Goal: Book appointment/travel/reservation

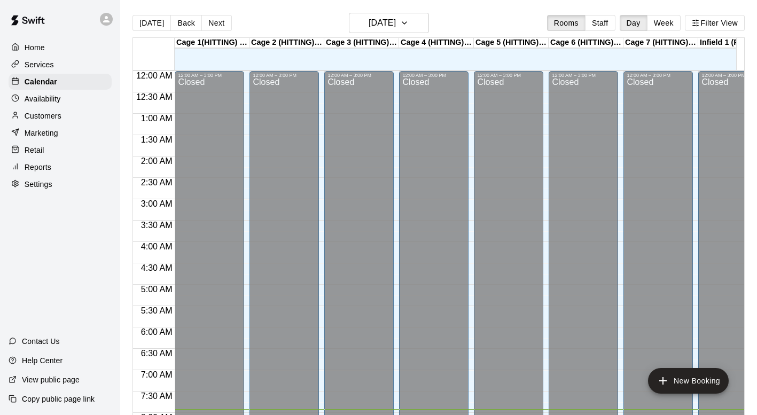
scroll to position [337, 0]
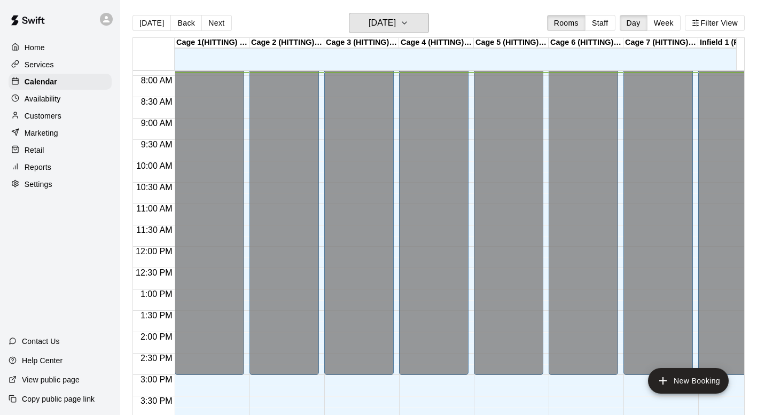
click at [407, 23] on icon "button" at bounding box center [404, 23] width 4 height 2
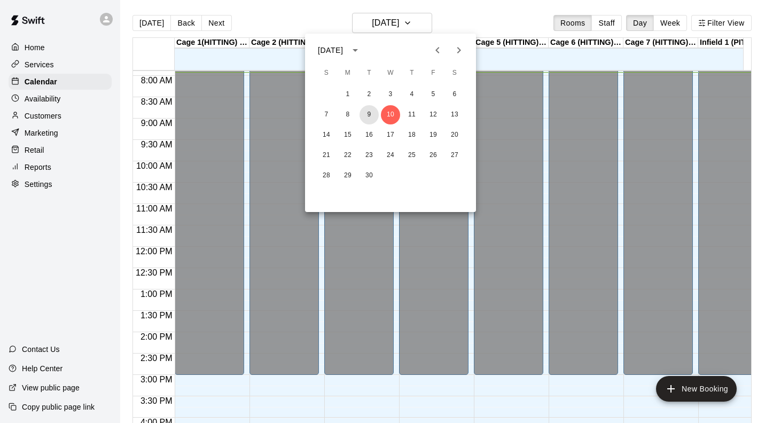
click at [371, 114] on button "9" at bounding box center [369, 114] width 19 height 19
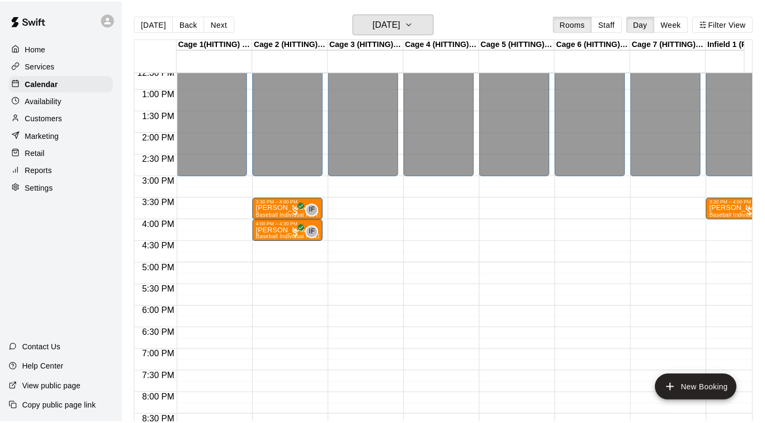
scroll to position [535, 0]
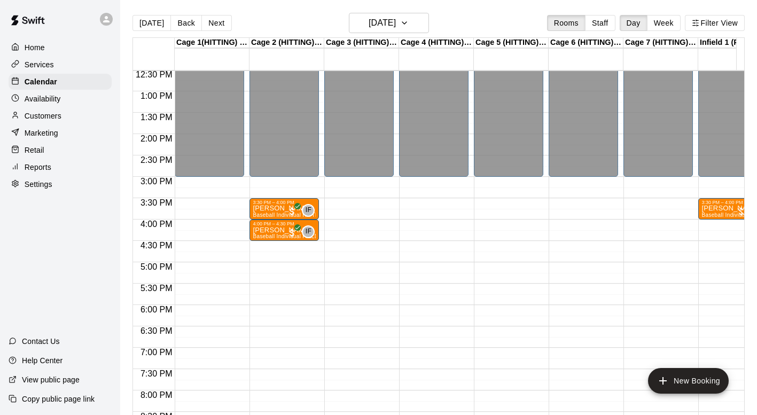
click at [408, 225] on div "12:00 AM – 3:00 PM Closed 10:00 PM – 11:59 PM Closed" at bounding box center [433, 49] width 69 height 1026
click at [431, 224] on div "12:00 AM – 3:00 PM Closed 10:00 PM – 11:59 PM Closed" at bounding box center [433, 49] width 69 height 1026
click at [450, 226] on div "12:00 AM – 3:00 PM Closed 10:00 PM – 11:59 PM Closed" at bounding box center [433, 49] width 69 height 1026
click at [454, 225] on div "12:00 AM – 3:00 PM Closed 10:00 PM – 11:59 PM Closed" at bounding box center [433, 49] width 69 height 1026
click at [462, 228] on div "12:00 AM – 3:00 PM Closed 10:00 PM – 11:59 PM Closed" at bounding box center [433, 49] width 69 height 1026
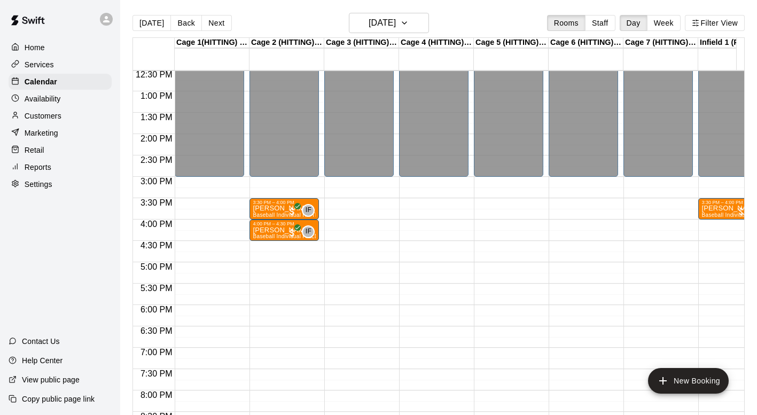
click at [666, 381] on icon "add" at bounding box center [662, 380] width 7 height 7
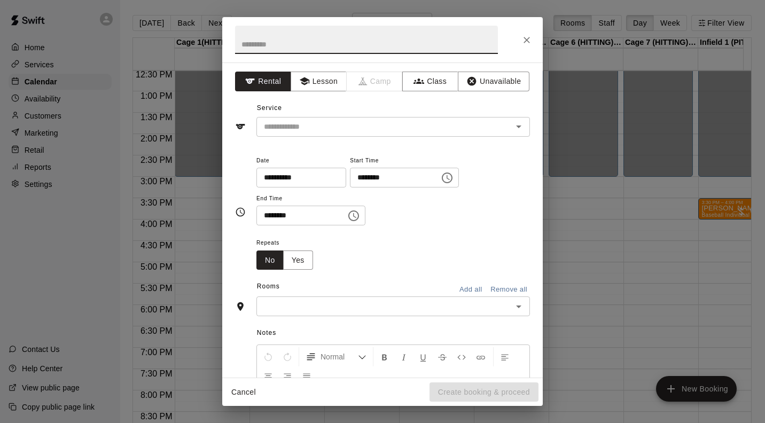
click at [321, 83] on button "Lesson" at bounding box center [319, 82] width 56 height 20
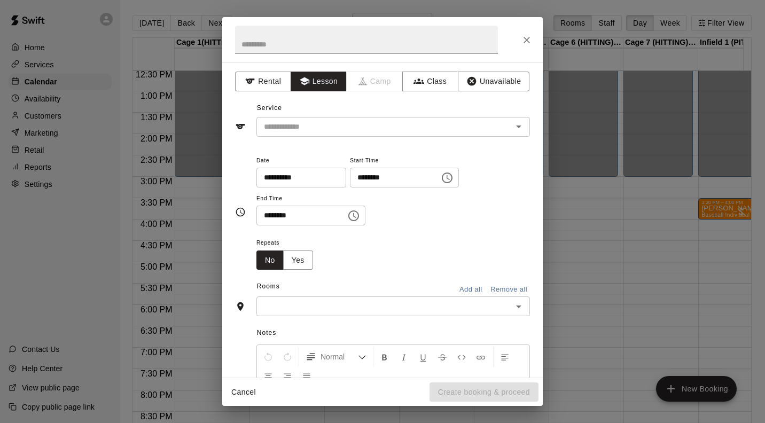
click at [444, 131] on input "text" at bounding box center [378, 126] width 236 height 13
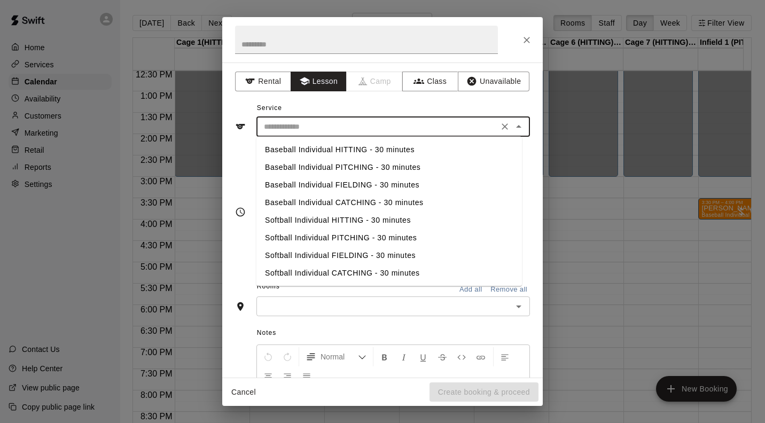
click at [368, 151] on li "Baseball Individual HITTING - 30 minutes" at bounding box center [389, 150] width 266 height 18
type input "**********"
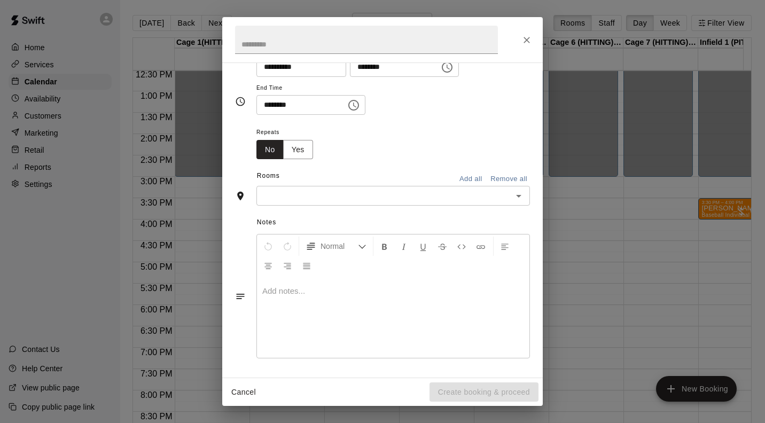
scroll to position [111, 0]
click at [460, 198] on input "text" at bounding box center [385, 195] width 250 height 13
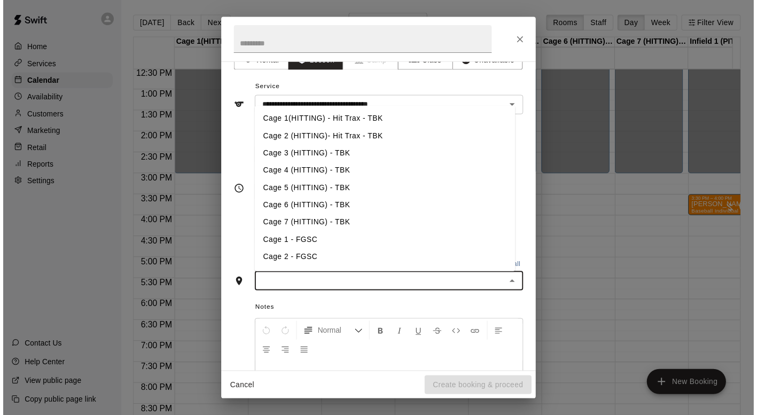
scroll to position [20, 0]
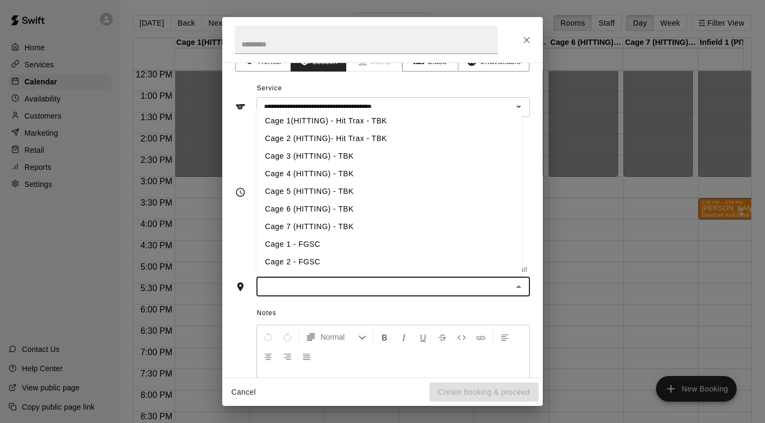
click at [527, 40] on icon "Close" at bounding box center [527, 40] width 6 height 6
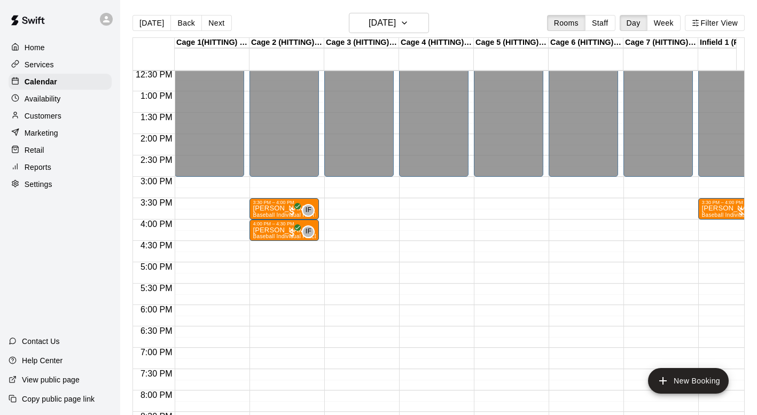
click at [363, 205] on div "12:00 AM – 3:00 PM Closed 10:00 PM – 11:59 PM Closed" at bounding box center [358, 49] width 69 height 1026
click at [383, 205] on div "12:00 AM – 3:00 PM Closed 10:00 PM – 11:59 PM Closed" at bounding box center [358, 49] width 69 height 1026
click at [384, 203] on div "12:00 AM – 3:00 PM Closed 10:00 PM – 11:59 PM Closed" at bounding box center [358, 49] width 69 height 1026
click at [384, 208] on div "12:00 AM – 3:00 PM Closed 10:00 PM – 11:59 PM Closed" at bounding box center [358, 49] width 69 height 1026
click at [385, 205] on div "12:00 AM – 3:00 PM Closed 10:00 PM – 11:59 PM Closed" at bounding box center [358, 49] width 69 height 1026
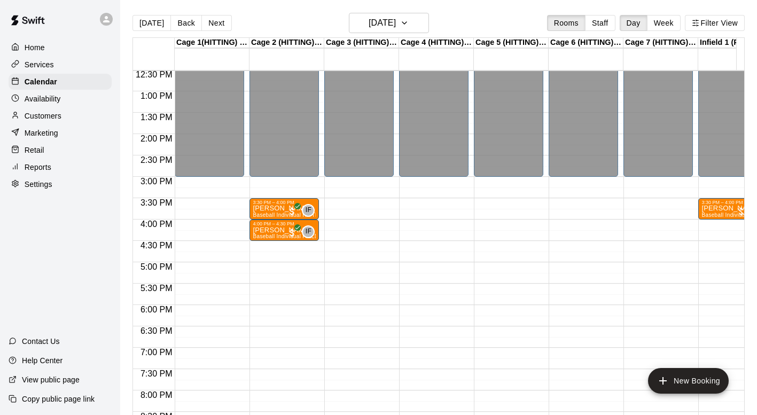
click at [386, 205] on div "12:00 AM – 3:00 PM Closed 10:00 PM – 11:59 PM Closed" at bounding box center [358, 49] width 69 height 1026
click at [386, 204] on div "12:00 AM – 3:00 PM Closed 10:00 PM – 11:59 PM Closed" at bounding box center [358, 49] width 69 height 1026
click at [387, 205] on div "12:00 AM – 3:00 PM Closed 10:00 PM – 11:59 PM Closed" at bounding box center [358, 49] width 69 height 1026
click at [384, 205] on div "12:00 AM – 3:00 PM Closed 10:00 PM – 11:59 PM Closed" at bounding box center [358, 49] width 69 height 1026
click at [385, 204] on div "12:00 AM – 3:00 PM Closed 10:00 PM – 11:59 PM Closed" at bounding box center [358, 49] width 69 height 1026
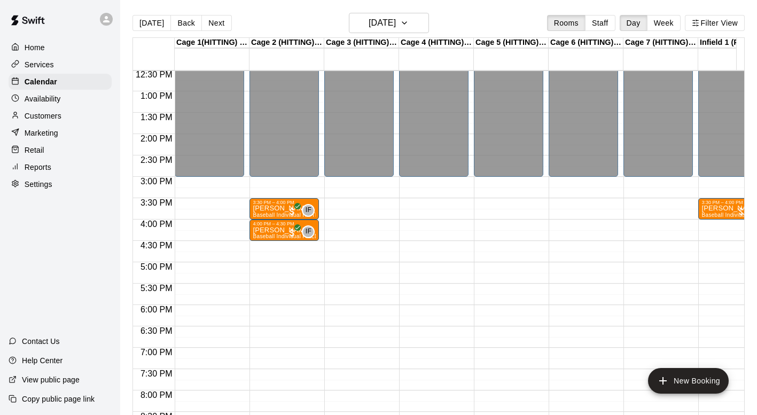
click at [383, 205] on div "12:00 AM – 3:00 PM Closed 10:00 PM – 11:59 PM Closed" at bounding box center [358, 49] width 69 height 1026
click at [380, 207] on div "12:00 AM – 3:00 PM Closed 10:00 PM – 11:59 PM Closed" at bounding box center [358, 49] width 69 height 1026
click at [372, 205] on div "12:00 AM – 3:00 PM Closed 10:00 PM – 11:59 PM Closed" at bounding box center [358, 49] width 69 height 1026
click at [361, 206] on div "12:00 AM – 3:00 PM Closed 10:00 PM – 11:59 PM Closed" at bounding box center [358, 49] width 69 height 1026
click at [353, 206] on div "12:00 AM – 3:00 PM Closed 10:00 PM – 11:59 PM Closed" at bounding box center [358, 49] width 69 height 1026
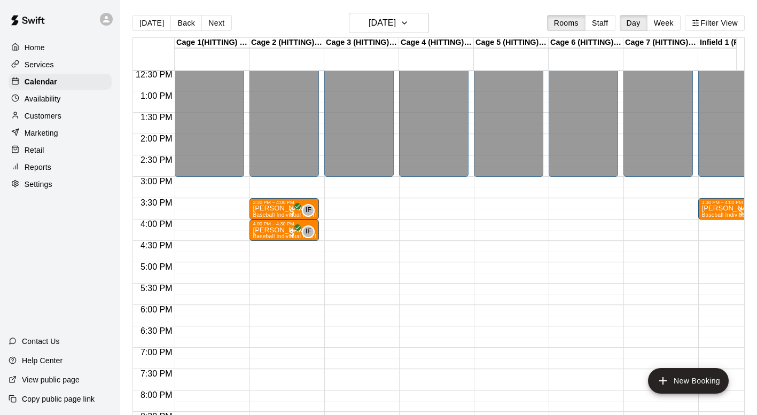
click at [354, 207] on div "12:00 AM – 3:00 PM Closed 10:00 PM – 11:59 PM Closed" at bounding box center [358, 49] width 69 height 1026
click at [353, 208] on div "12:00 AM – 3:00 PM Closed 10:00 PM – 11:59 PM Closed" at bounding box center [358, 49] width 69 height 1026
click at [353, 207] on div "12:00 AM – 3:00 PM Closed 10:00 PM – 11:59 PM Closed" at bounding box center [358, 49] width 69 height 1026
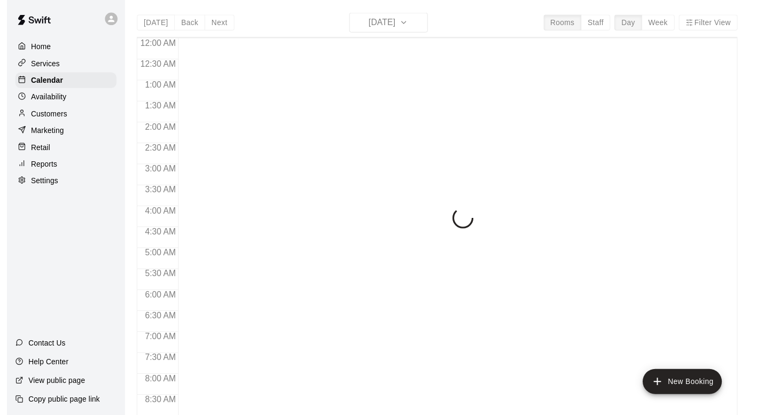
scroll to position [340, 0]
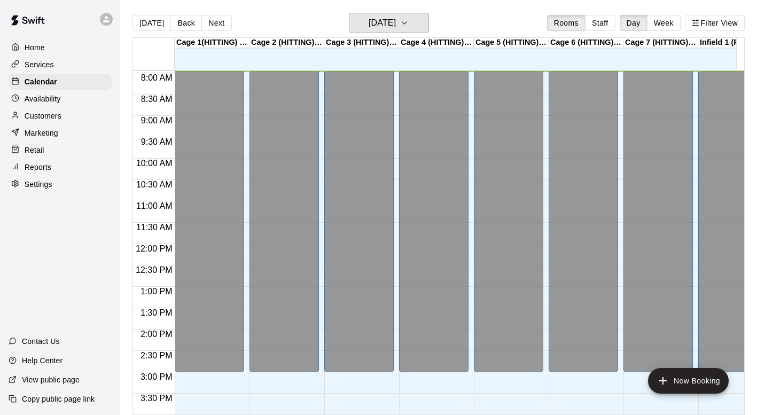
click at [409, 21] on icon "button" at bounding box center [404, 23] width 9 height 13
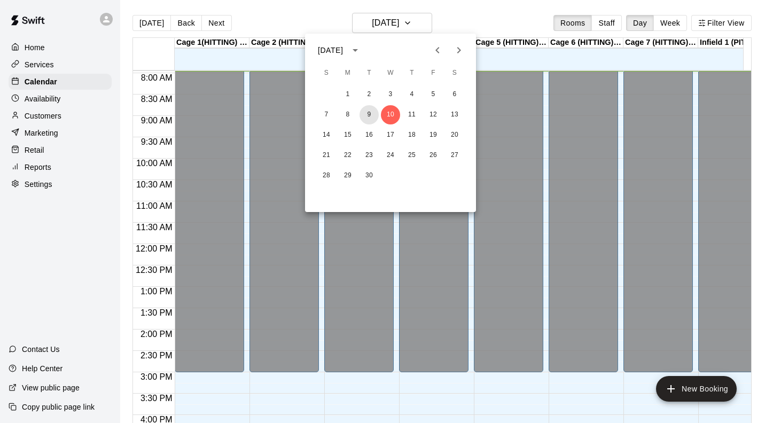
click at [371, 115] on button "9" at bounding box center [369, 114] width 19 height 19
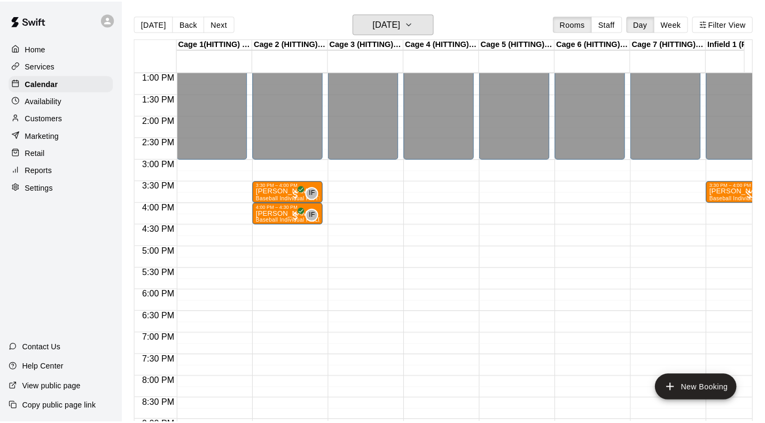
scroll to position [557, 0]
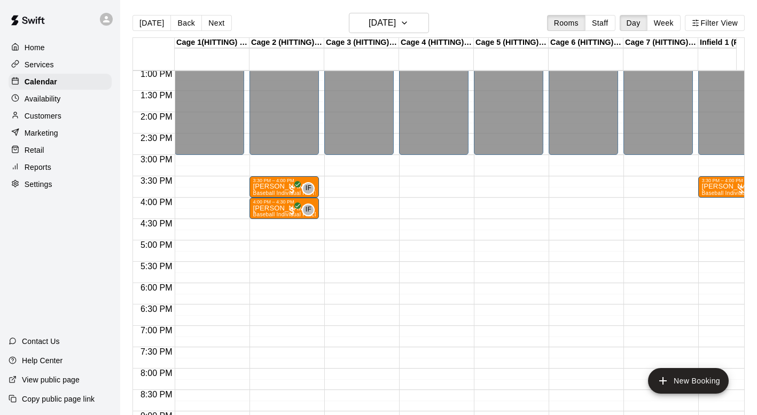
click at [343, 203] on div "12:00 AM – 3:00 PM Closed 10:00 PM – 11:59 PM Closed" at bounding box center [358, 27] width 69 height 1026
click at [365, 206] on div "12:00 AM – 3:00 PM Closed 10:00 PM – 11:59 PM Closed" at bounding box center [358, 27] width 69 height 1026
click at [362, 209] on div "12:00 AM – 3:00 PM Closed 10:00 PM – 11:59 PM Closed" at bounding box center [358, 27] width 69 height 1026
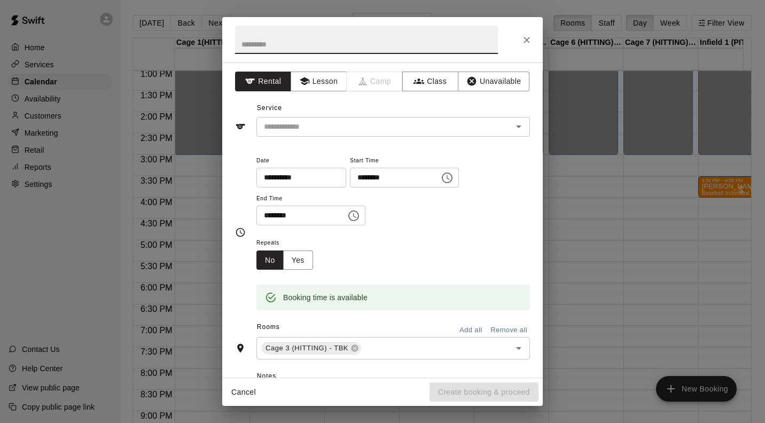
click at [325, 84] on button "Lesson" at bounding box center [319, 82] width 56 height 20
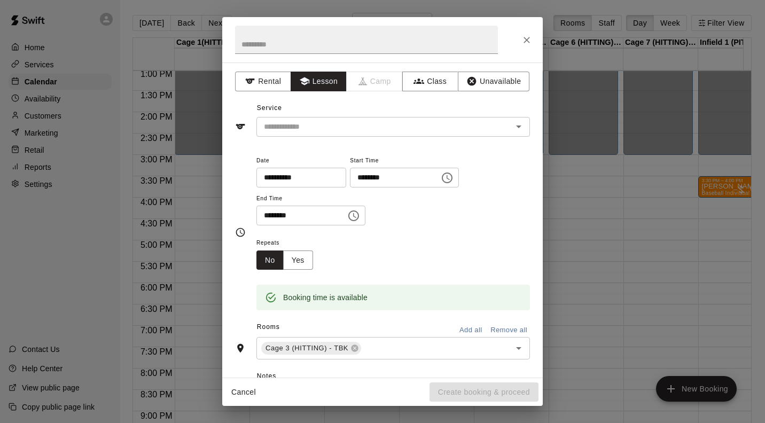
click at [401, 122] on input "text" at bounding box center [378, 126] width 236 height 13
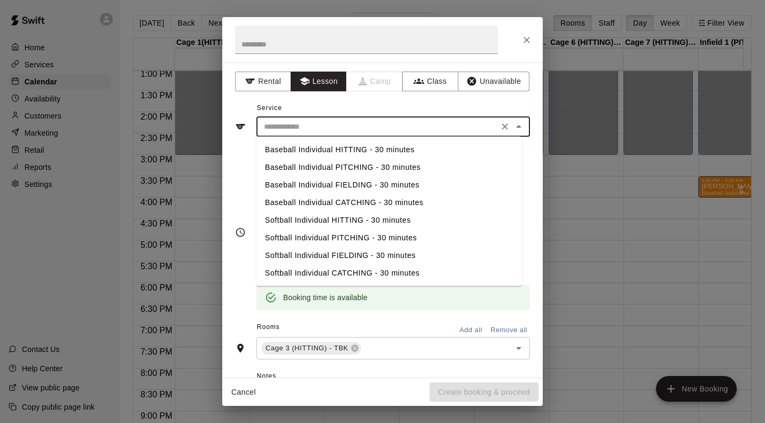
click at [363, 151] on li "Baseball Individual HITTING - 30 minutes" at bounding box center [389, 150] width 266 height 18
type input "**********"
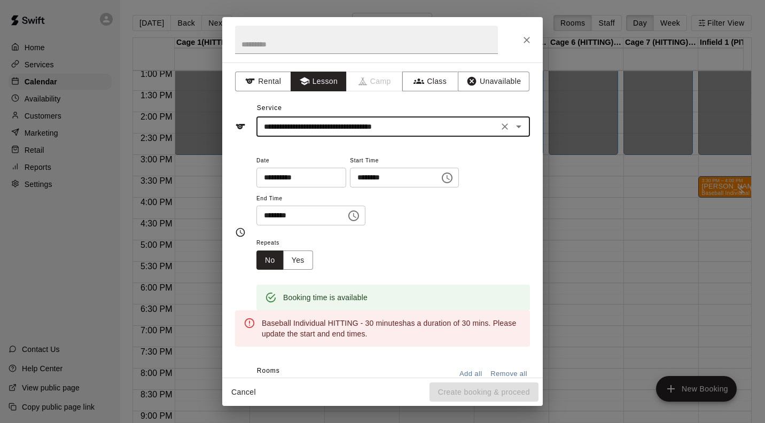
click at [282, 215] on input "********" at bounding box center [297, 216] width 82 height 20
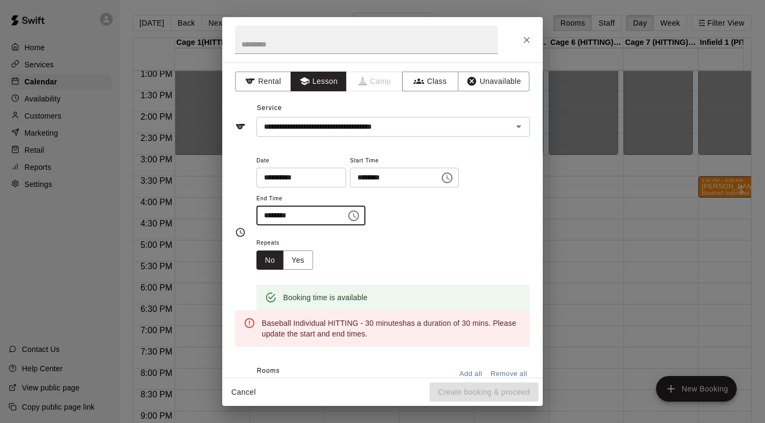
click at [280, 215] on input "********" at bounding box center [297, 216] width 82 height 20
click at [281, 215] on input "********" at bounding box center [297, 216] width 82 height 20
click at [360, 217] on icon "Choose time, selected time is 4:15 PM" at bounding box center [353, 215] width 13 height 13
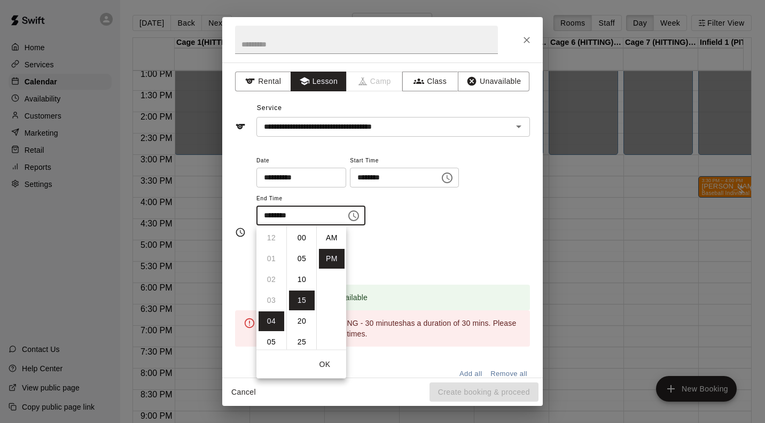
scroll to position [19, 0]
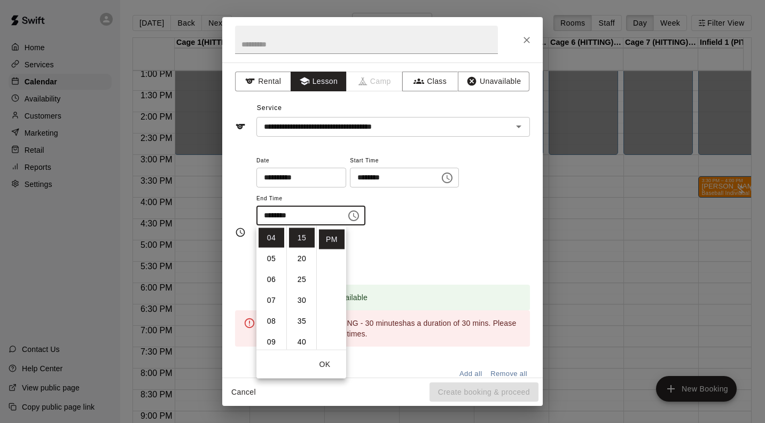
click at [302, 301] on li "30" at bounding box center [302, 301] width 26 height 20
type input "********"
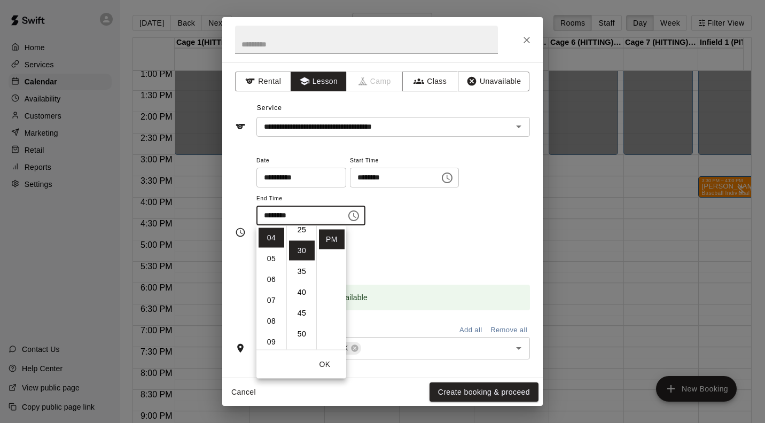
scroll to position [125, 0]
click at [473, 225] on div "**********" at bounding box center [393, 190] width 274 height 72
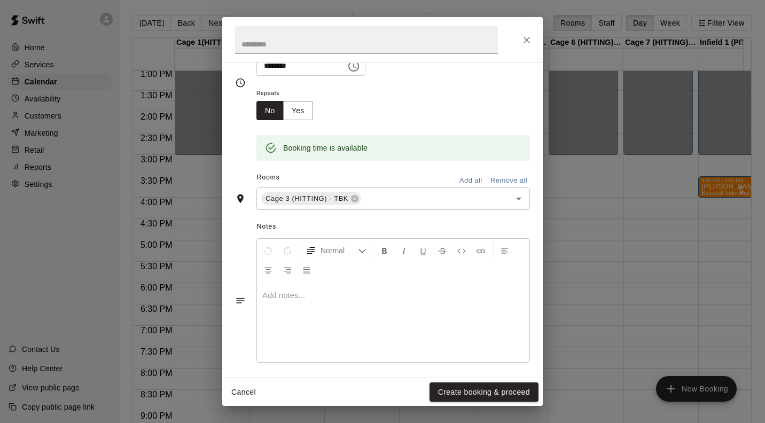
scroll to position [151, 0]
click at [269, 251] on icon "Undo" at bounding box center [268, 250] width 10 height 10
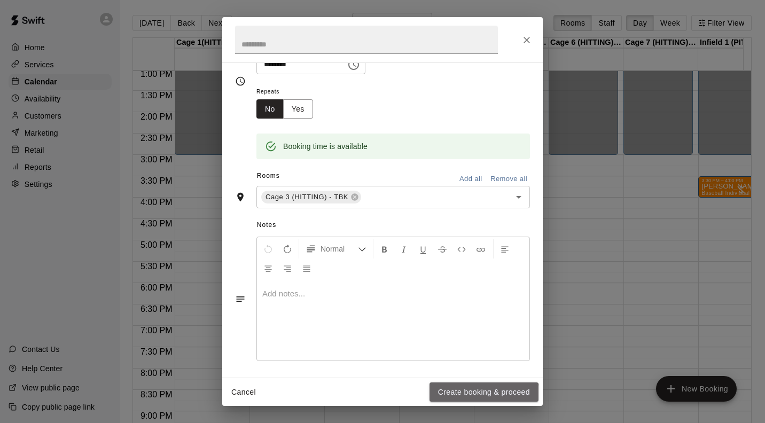
click at [474, 394] on button "Create booking & proceed" at bounding box center [484, 393] width 109 height 20
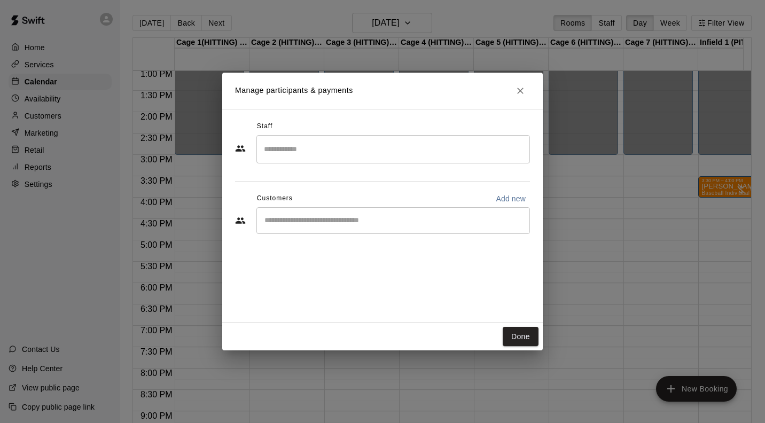
click at [483, 150] on input "Search staff" at bounding box center [393, 149] width 264 height 19
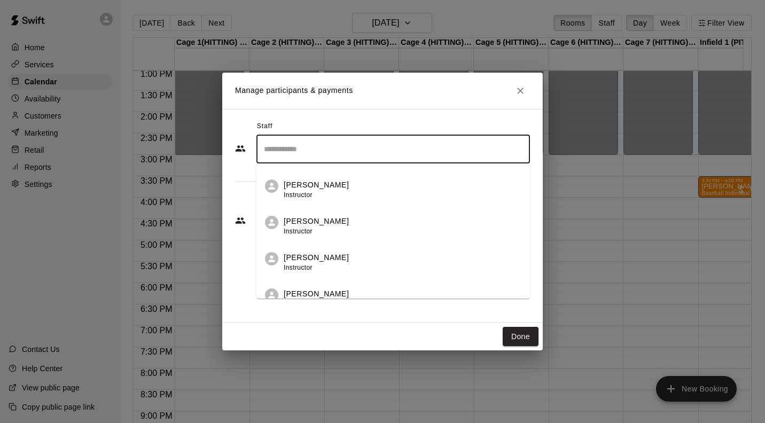
scroll to position [116, 0]
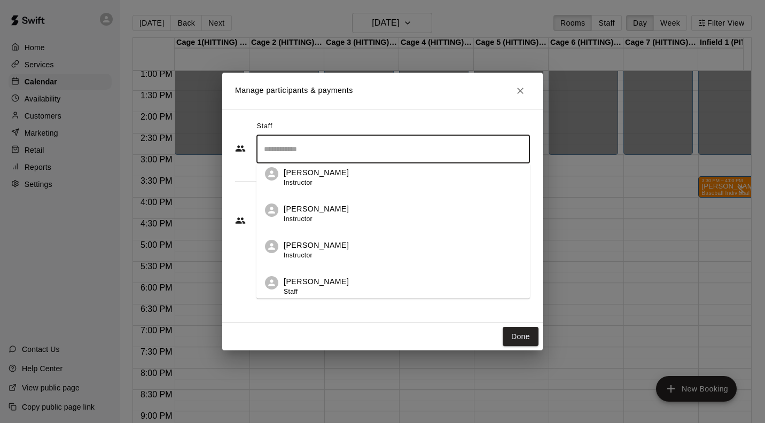
click at [344, 290] on div "[PERSON_NAME] Staff" at bounding box center [316, 286] width 65 height 21
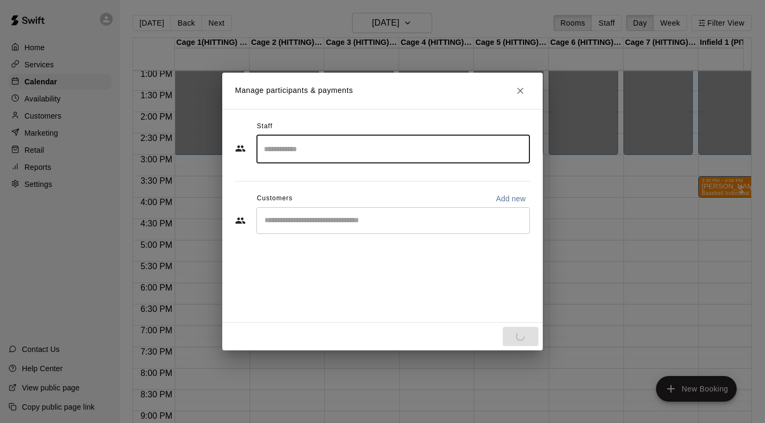
click at [401, 220] on input "Start typing to search customers..." at bounding box center [393, 220] width 264 height 11
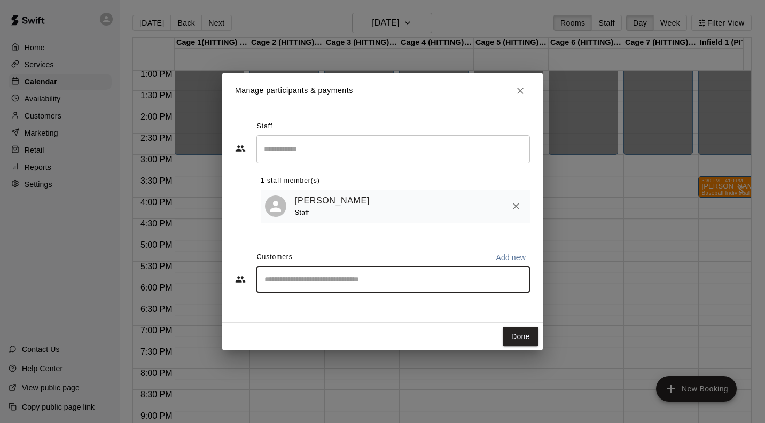
click at [303, 285] on input "Start typing to search customers..." at bounding box center [393, 279] width 264 height 11
click at [405, 282] on input "Start typing to search customers..." at bounding box center [393, 279] width 264 height 11
click at [406, 284] on input "Start typing to search customers..." at bounding box center [393, 279] width 264 height 11
type input "***"
click at [517, 281] on icon "Clear" at bounding box center [518, 279] width 11 height 11
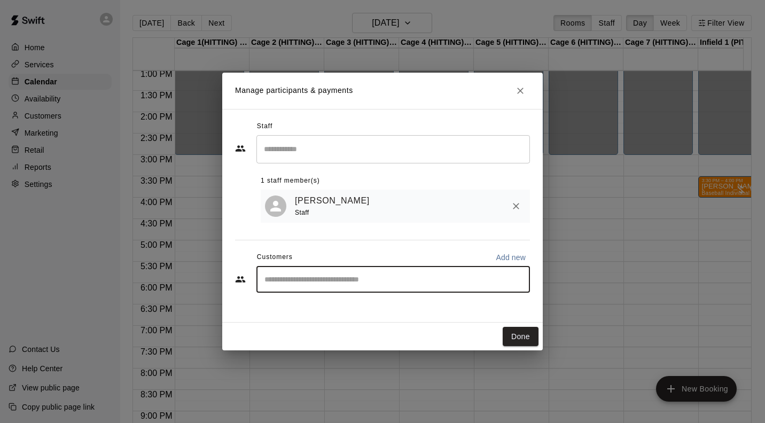
type input "*"
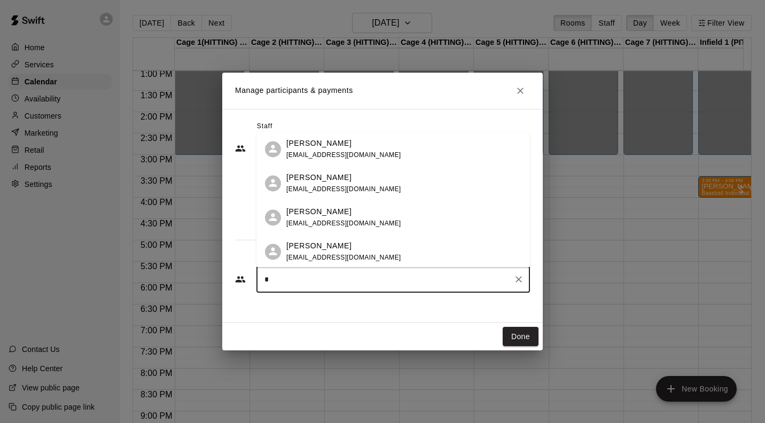
click at [340, 221] on span "[EMAIL_ADDRESS][DOMAIN_NAME]" at bounding box center [343, 223] width 115 height 7
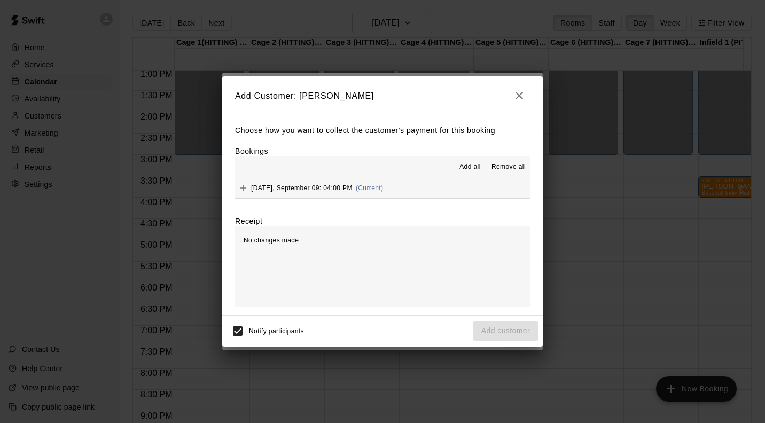
click at [378, 184] on div "[DATE], September 09: 04:00 PM (Current)" at bounding box center [309, 188] width 148 height 16
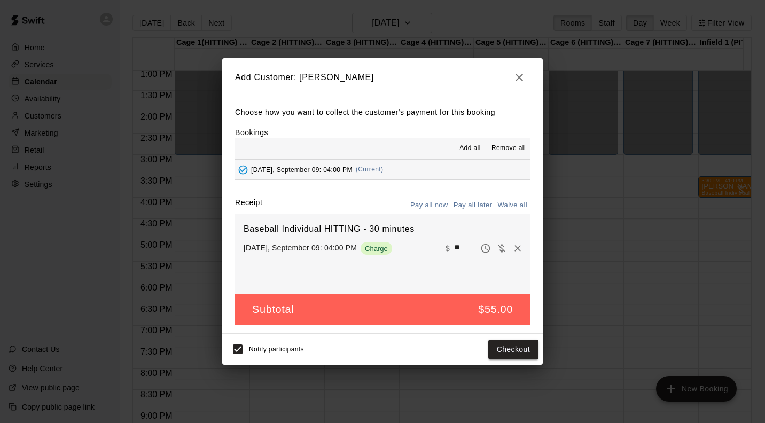
click at [470, 204] on button "Pay all later" at bounding box center [473, 205] width 44 height 17
click at [520, 352] on button "Add customer" at bounding box center [506, 350] width 66 height 20
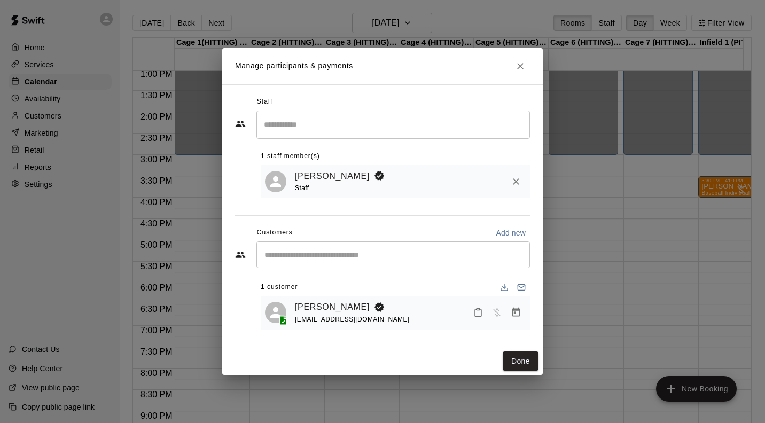
click at [524, 362] on button "Done" at bounding box center [521, 362] width 36 height 20
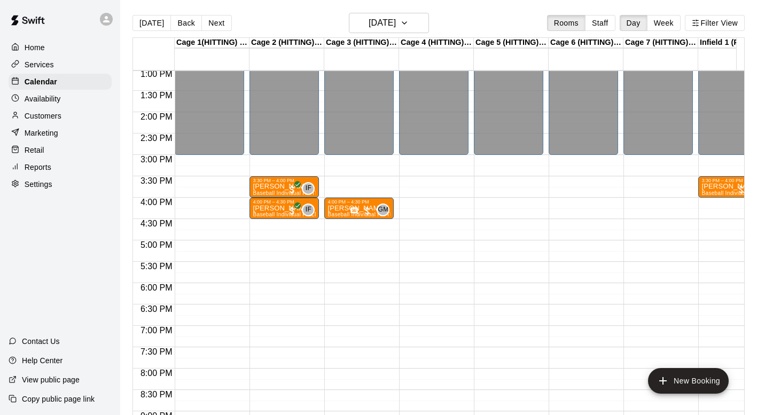
click at [354, 224] on div "12:00 AM – 3:00 PM Closed 4:00 PM – 4:30 PM [PERSON_NAME] Baseball Individual H…" at bounding box center [358, 27] width 69 height 1026
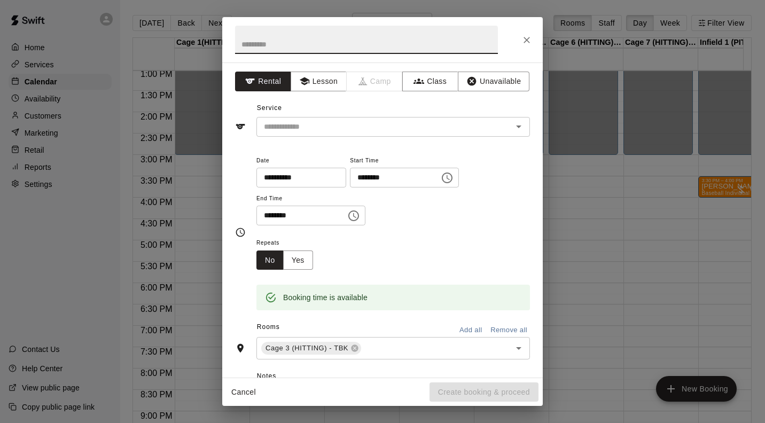
click at [325, 78] on button "Lesson" at bounding box center [319, 82] width 56 height 20
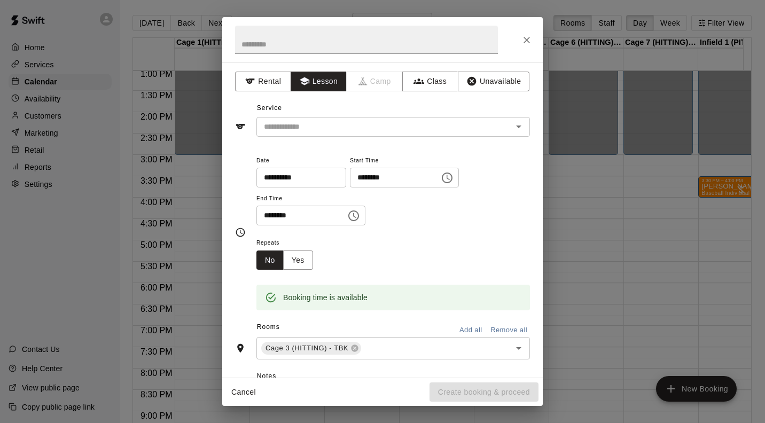
click at [310, 127] on input "text" at bounding box center [378, 126] width 236 height 13
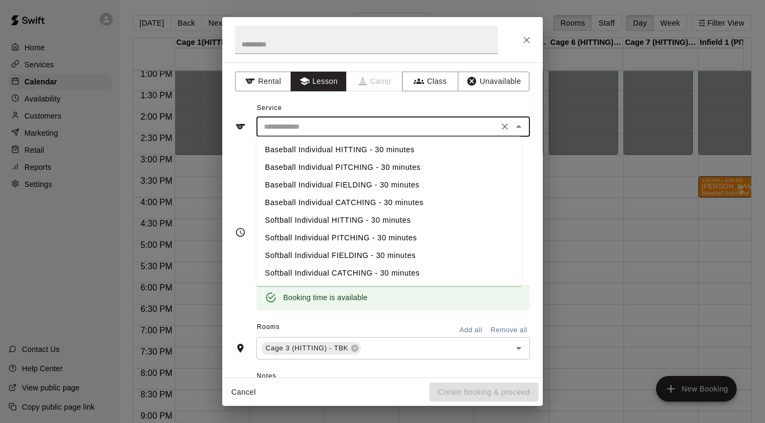
click at [349, 149] on li "Baseball Individual HITTING - 30 minutes" at bounding box center [389, 150] width 266 height 18
type input "**********"
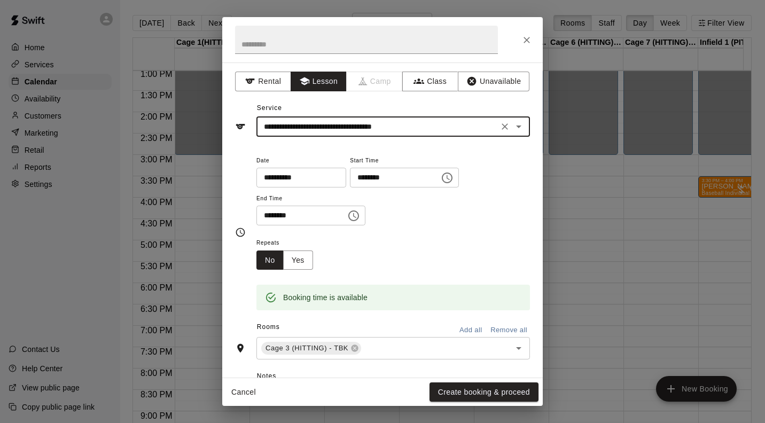
click at [283, 232] on div "**********" at bounding box center [393, 195] width 274 height 83
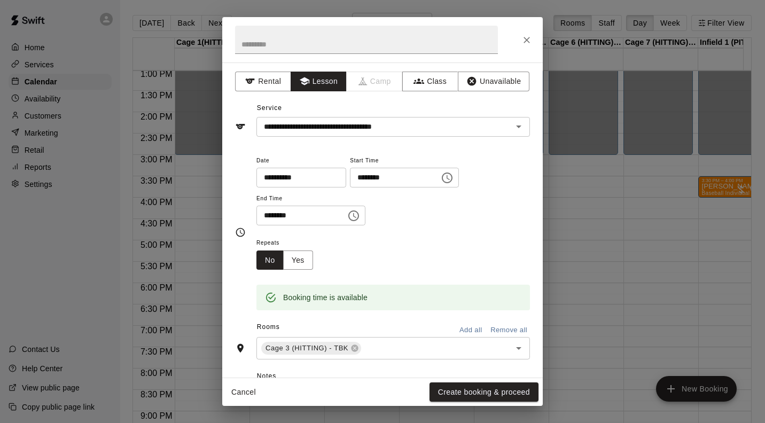
scroll to position [32, 0]
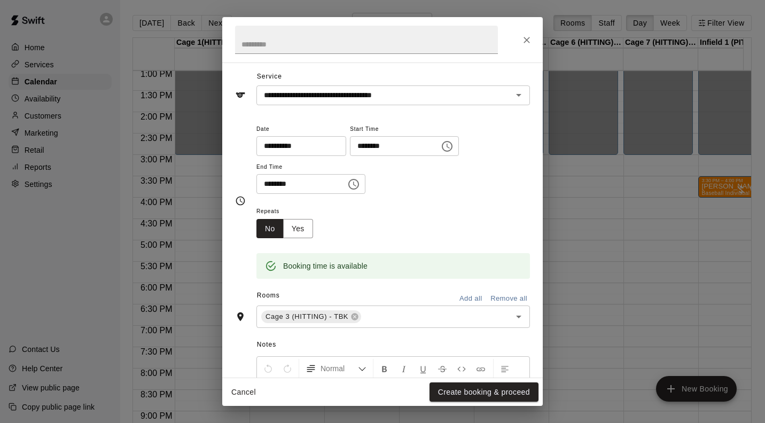
click at [506, 393] on button "Create booking & proceed" at bounding box center [484, 393] width 109 height 20
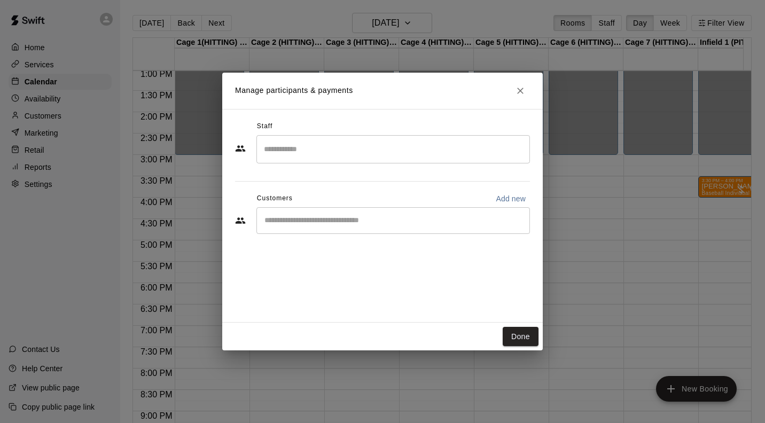
click at [331, 143] on input "Search staff" at bounding box center [393, 149] width 264 height 19
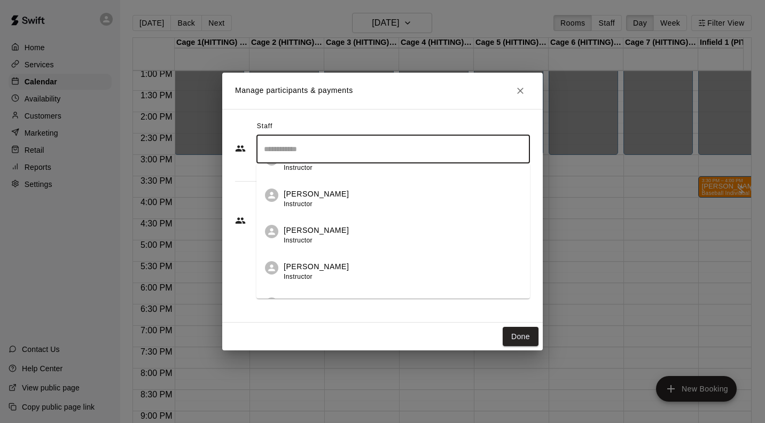
scroll to position [114, 0]
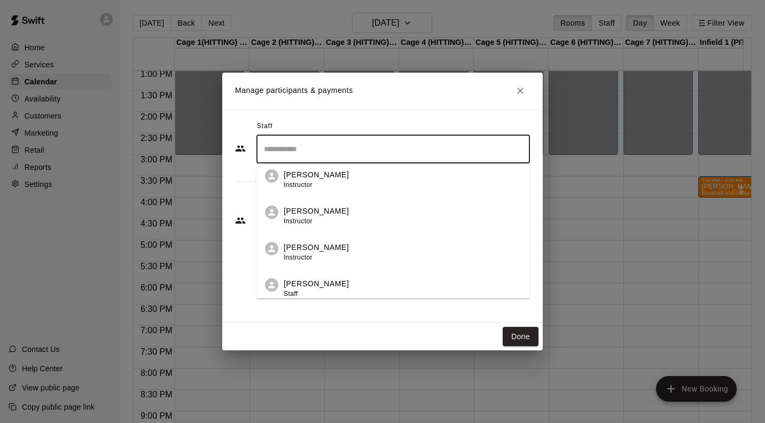
click at [359, 291] on div "[PERSON_NAME] Staff" at bounding box center [403, 288] width 238 height 21
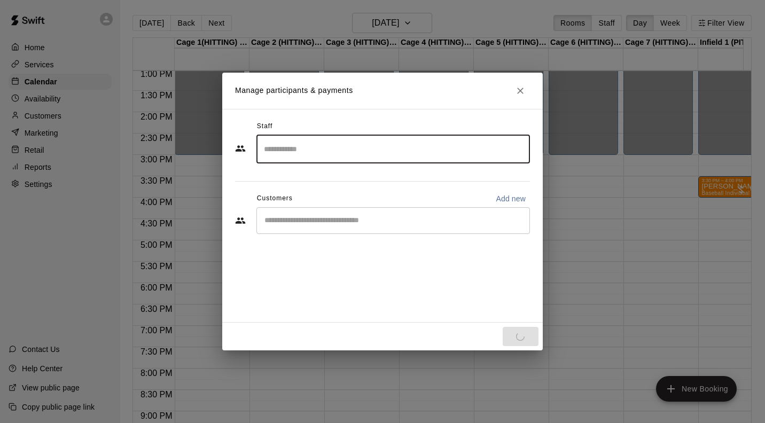
click at [339, 224] on input "Start typing to search customers..." at bounding box center [393, 220] width 264 height 11
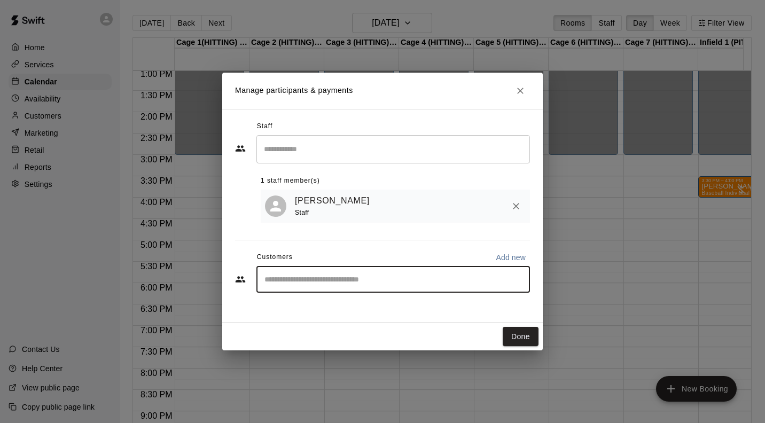
click at [511, 260] on p "Add new" at bounding box center [511, 257] width 30 height 11
select select "**"
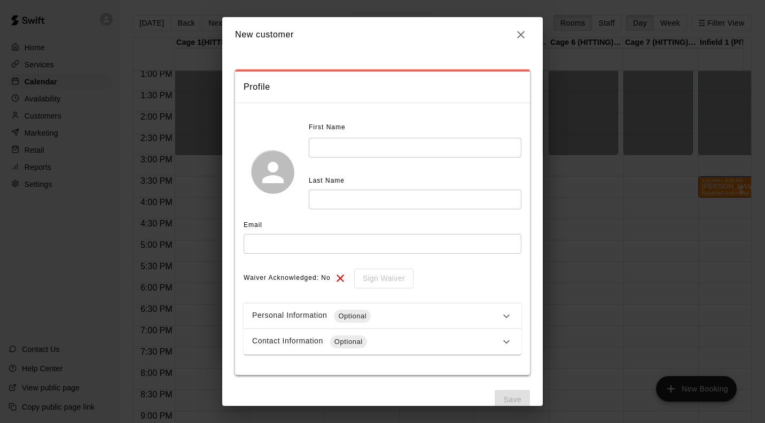
click at [402, 145] on input "text" at bounding box center [415, 148] width 213 height 20
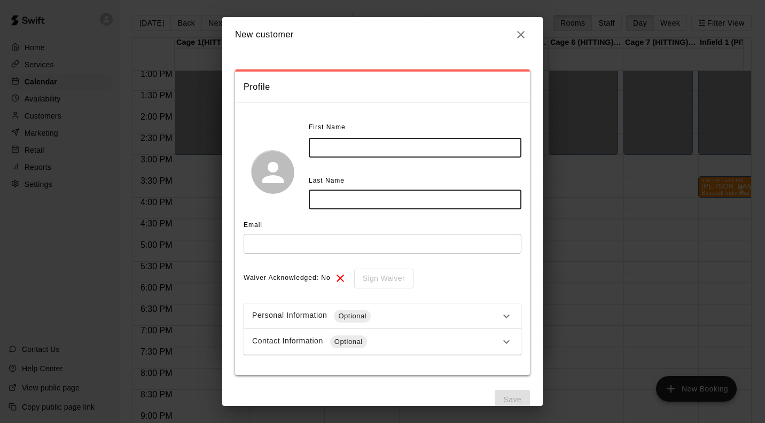
click at [375, 149] on input "text" at bounding box center [415, 148] width 213 height 20
type input "******"
click at [382, 202] on input "text" at bounding box center [415, 200] width 213 height 20
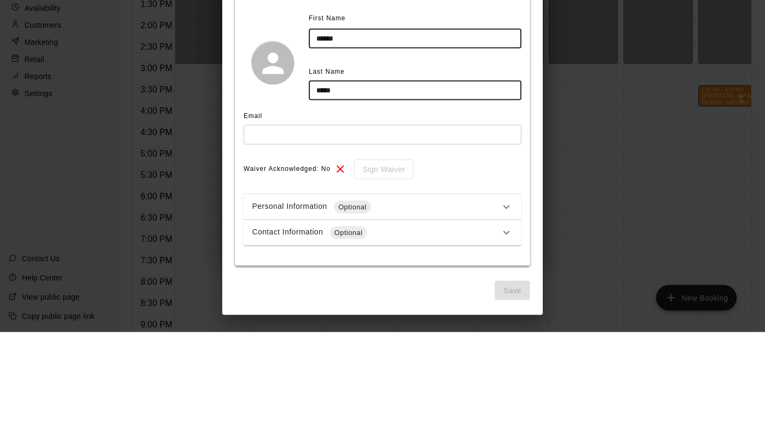
type input "*****"
click at [331, 225] on input "text" at bounding box center [383, 226] width 278 height 20
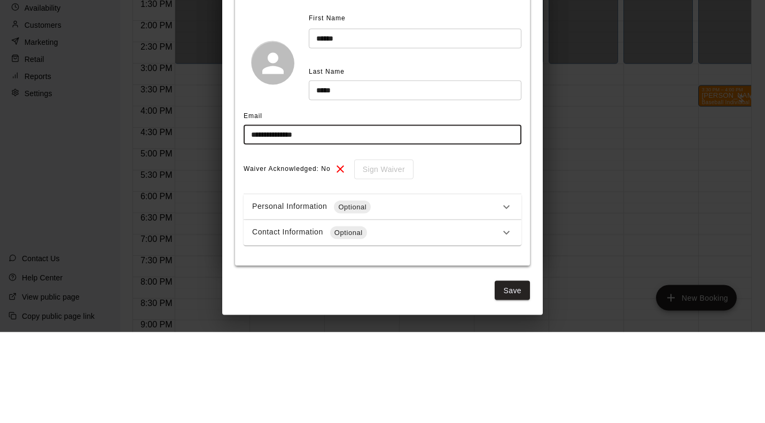
type input "**********"
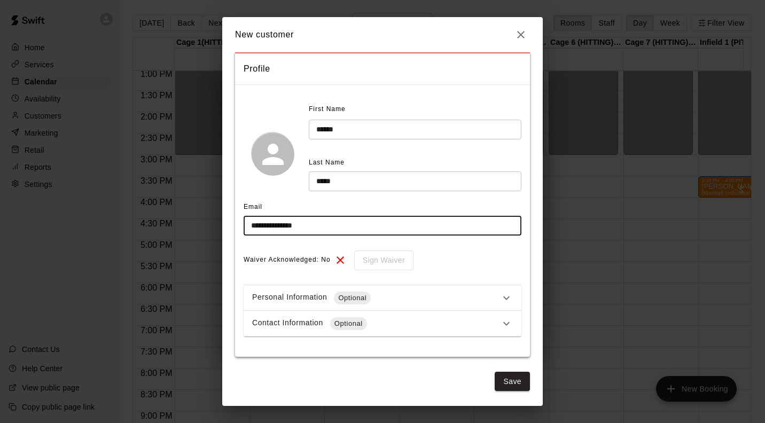
click at [509, 293] on div "Personal Information Optional" at bounding box center [383, 298] width 278 height 26
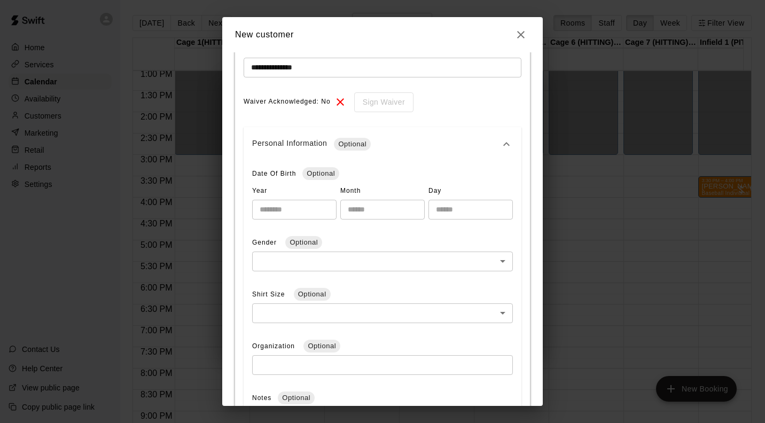
scroll to position [173, 0]
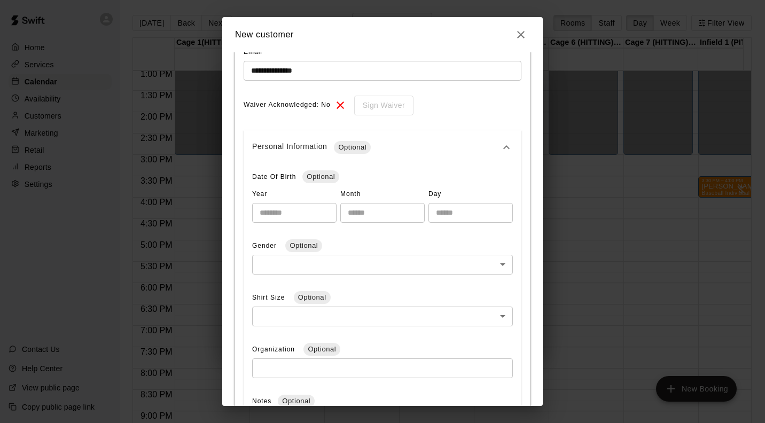
click at [428, 254] on body "Home Services Calendar Availability Customers Marketing Retail Reports Settings…" at bounding box center [382, 220] width 765 height 440
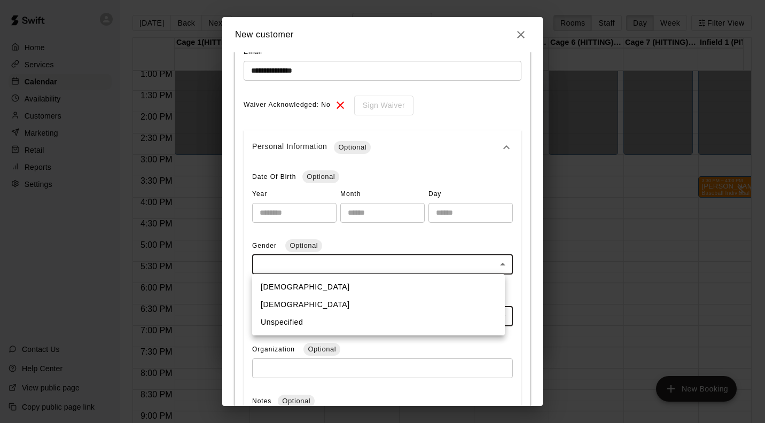
click at [320, 302] on li "[DEMOGRAPHIC_DATA]" at bounding box center [378, 305] width 253 height 18
type input "******"
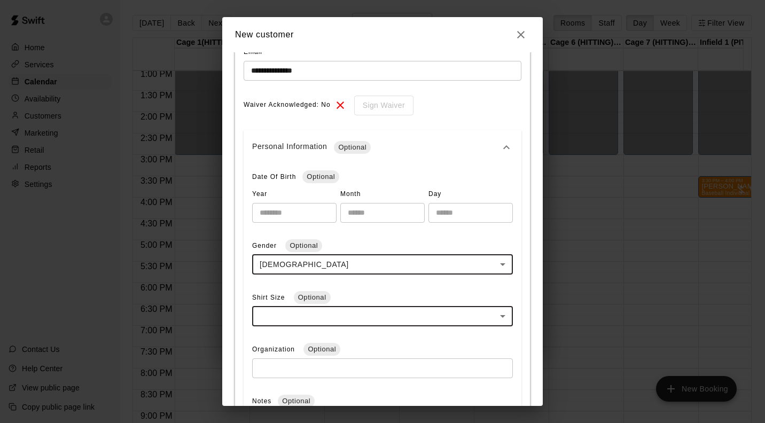
click at [507, 142] on div "Personal Information Optional" at bounding box center [383, 147] width 278 height 34
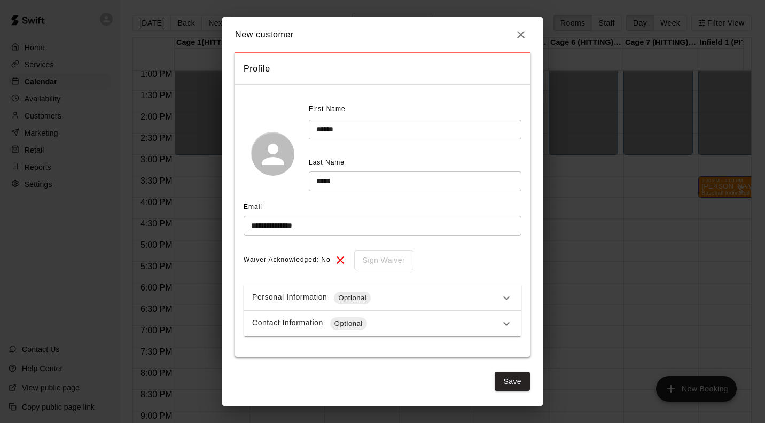
scroll to position [18, 0]
click at [500, 326] on icon at bounding box center [506, 323] width 13 height 13
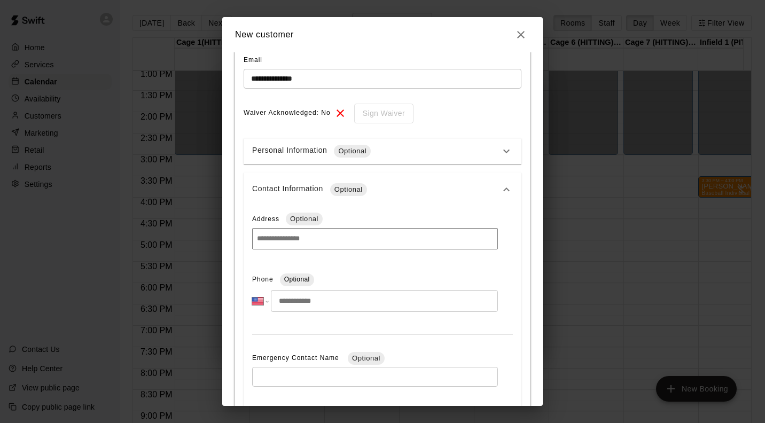
scroll to position [179, 0]
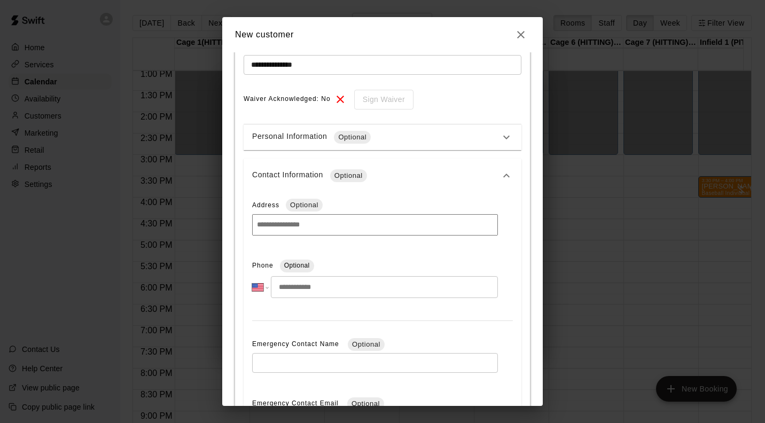
click at [417, 284] on input "tel" at bounding box center [384, 287] width 227 height 22
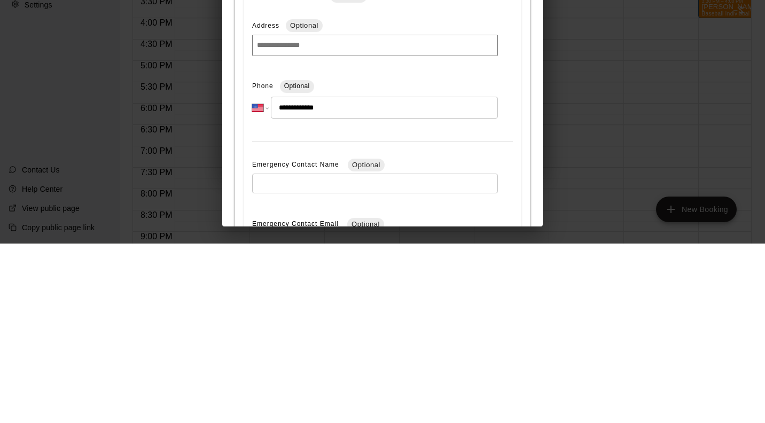
type input "**********"
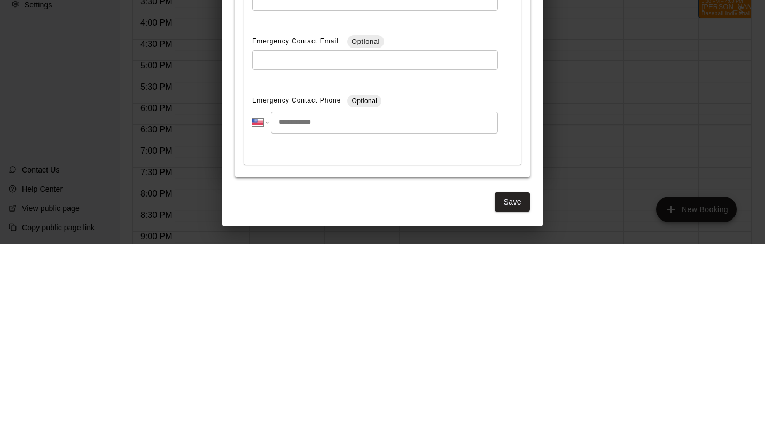
scroll to position [363, 0]
click at [501, 386] on button "Save" at bounding box center [512, 382] width 35 height 20
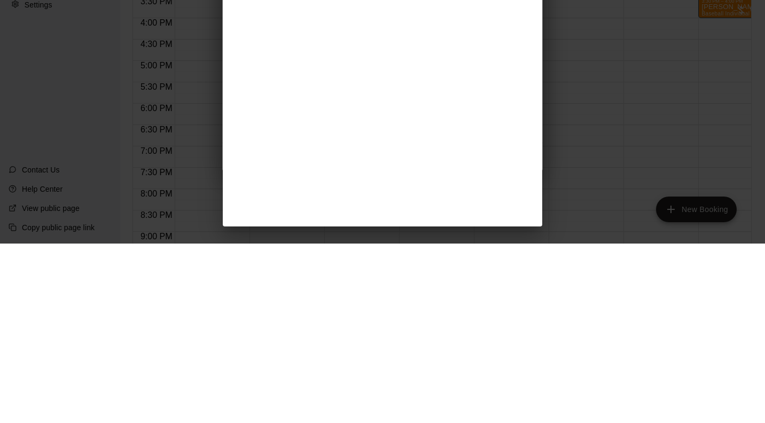
scroll to position [0, 0]
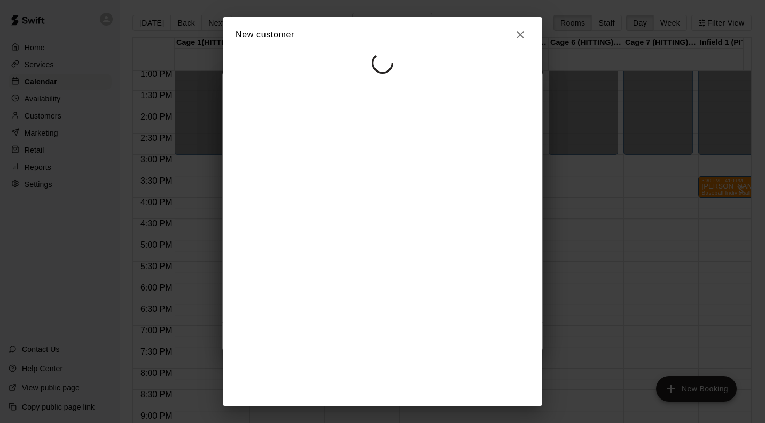
select select "**"
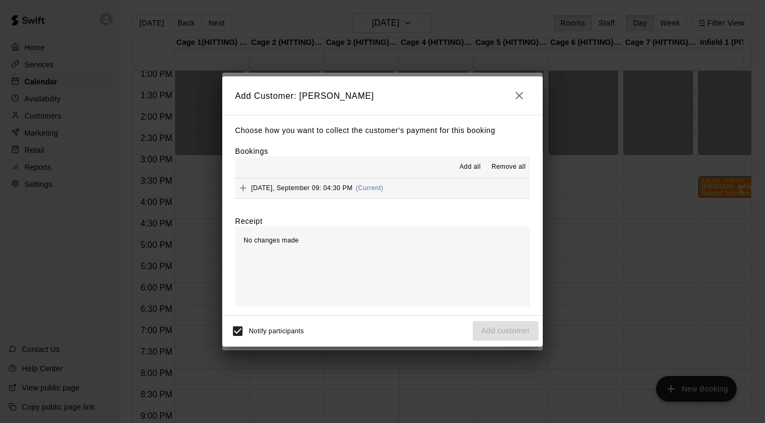
click at [342, 186] on span "[DATE], September 09: 04:30 PM" at bounding box center [302, 187] width 102 height 7
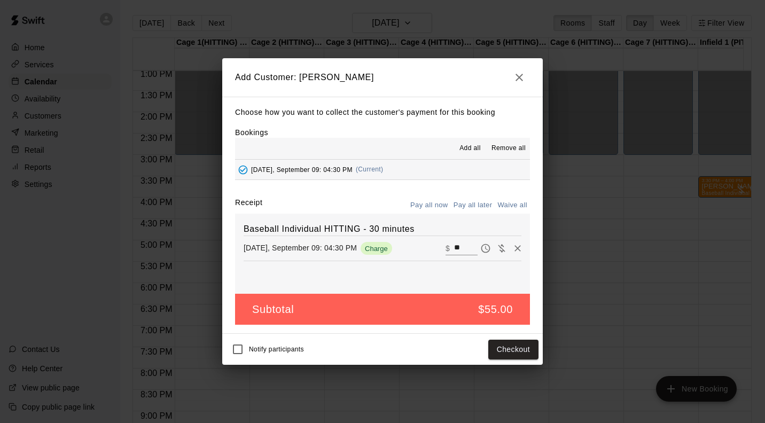
click at [485, 207] on button "Pay all later" at bounding box center [473, 205] width 44 height 17
click at [508, 357] on button "Add customer" at bounding box center [506, 350] width 66 height 20
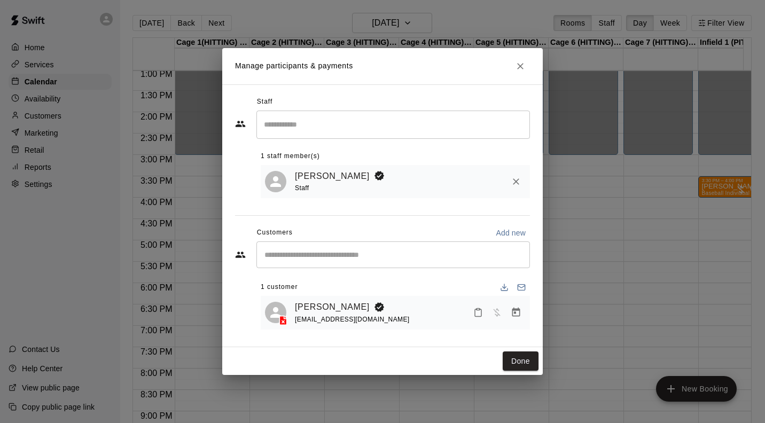
click at [348, 119] on input "Search staff" at bounding box center [393, 124] width 264 height 19
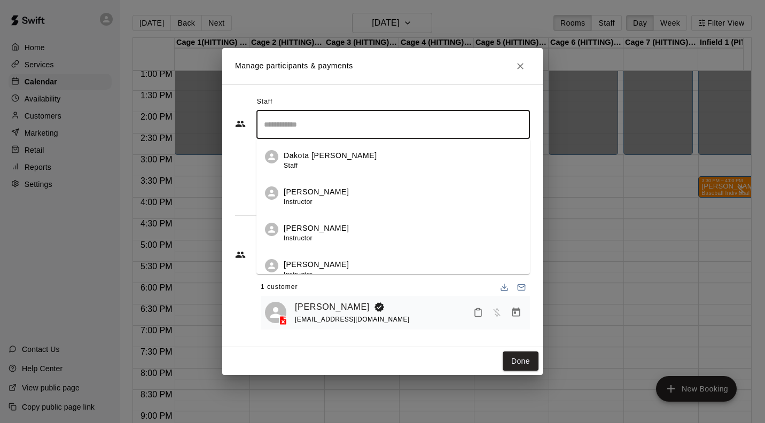
click at [352, 188] on div "[PERSON_NAME] Instructor" at bounding box center [403, 196] width 238 height 21
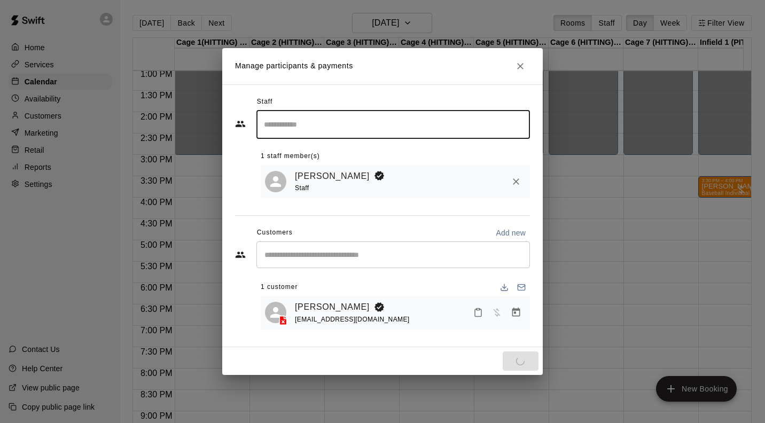
click at [448, 119] on input "Search staff" at bounding box center [393, 124] width 264 height 19
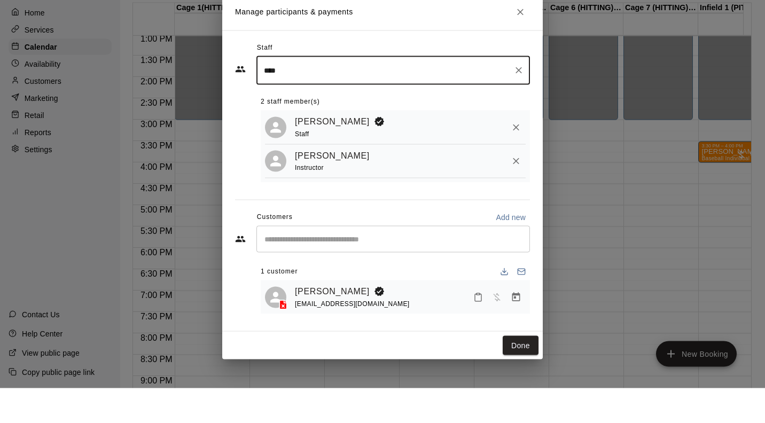
type input "****"
click at [516, 196] on icon "Remove" at bounding box center [516, 196] width 6 height 6
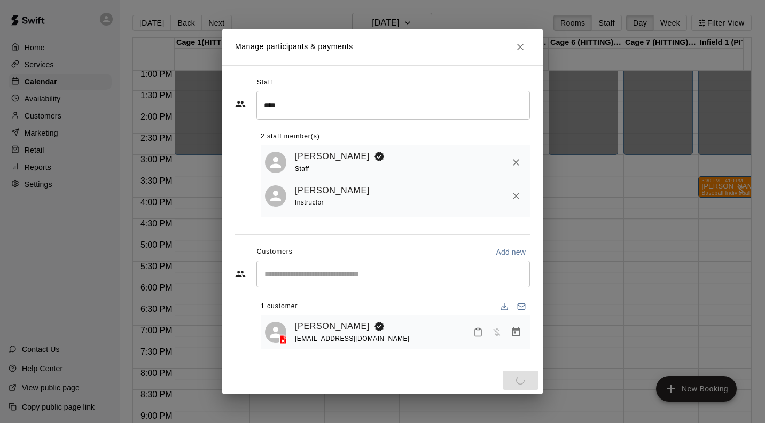
click at [516, 196] on div "[PERSON_NAME] Staff [PERSON_NAME] Instructor" at bounding box center [395, 181] width 269 height 72
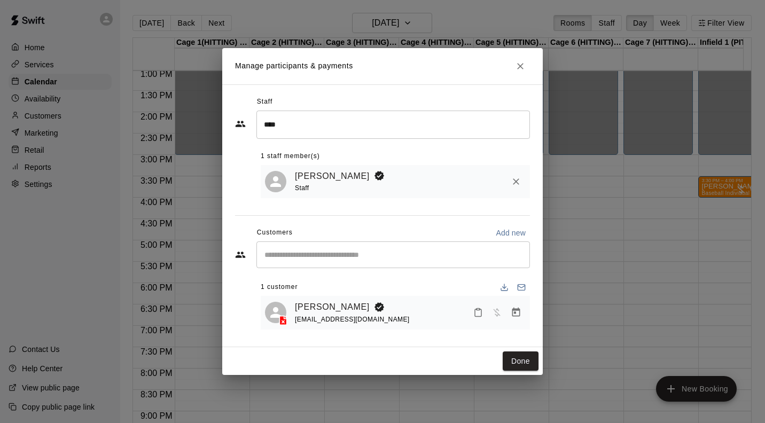
click at [360, 126] on input "****" at bounding box center [385, 124] width 248 height 19
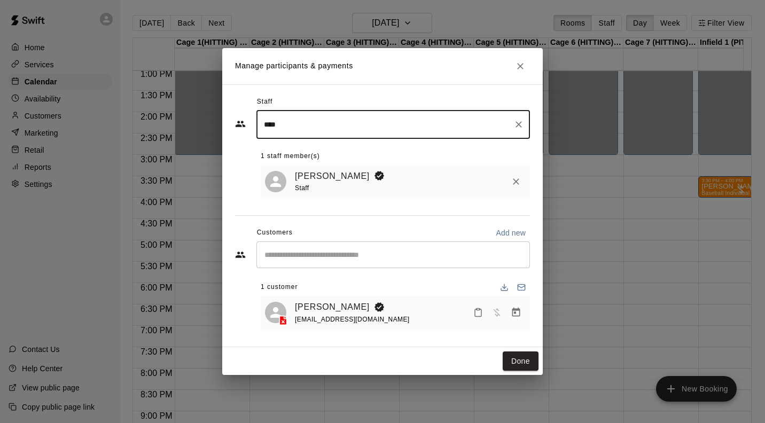
click at [520, 121] on icon "Clear" at bounding box center [518, 124] width 11 height 11
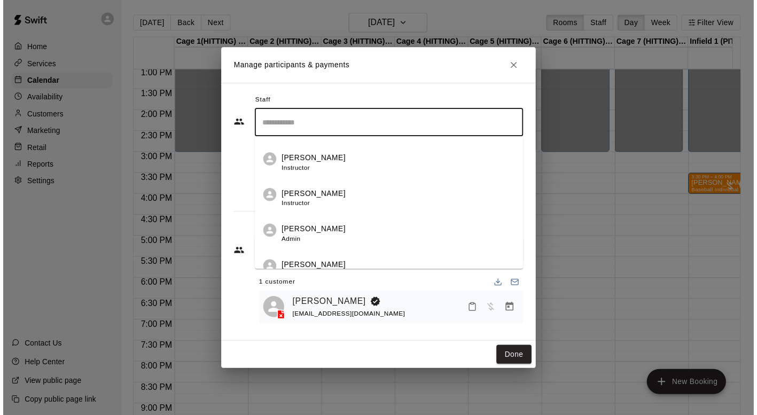
scroll to position [171, 0]
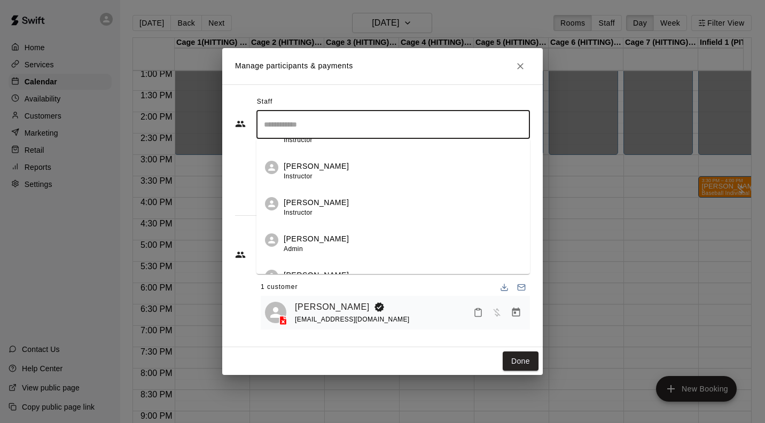
click at [330, 171] on div "[PERSON_NAME] Instructor" at bounding box center [316, 171] width 65 height 21
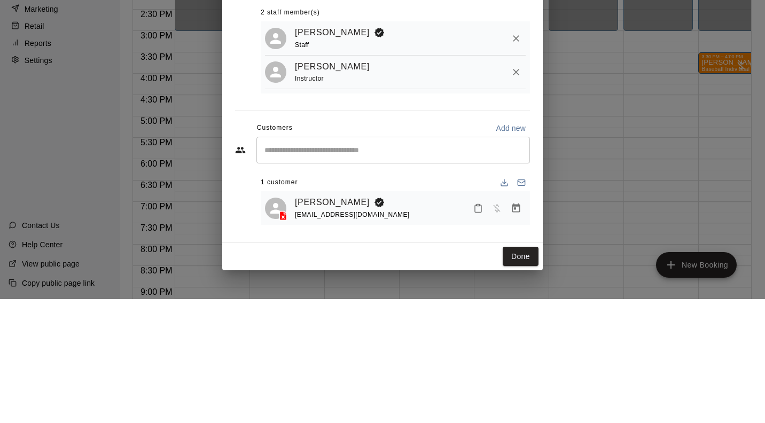
click at [516, 196] on icon "Remove" at bounding box center [516, 196] width 6 height 6
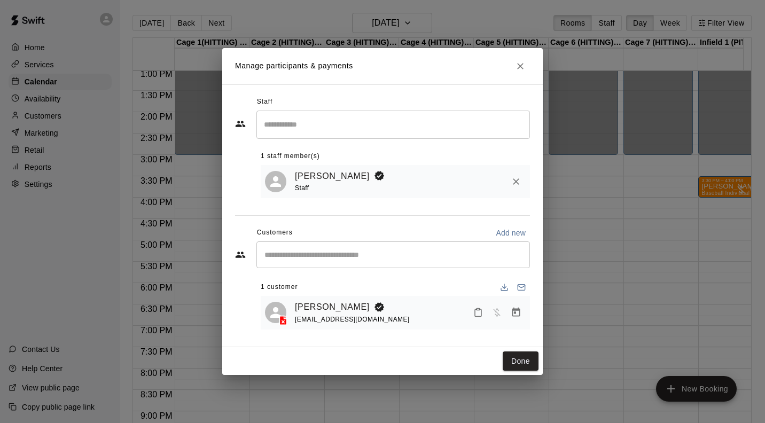
click at [527, 367] on button "Done" at bounding box center [521, 362] width 36 height 20
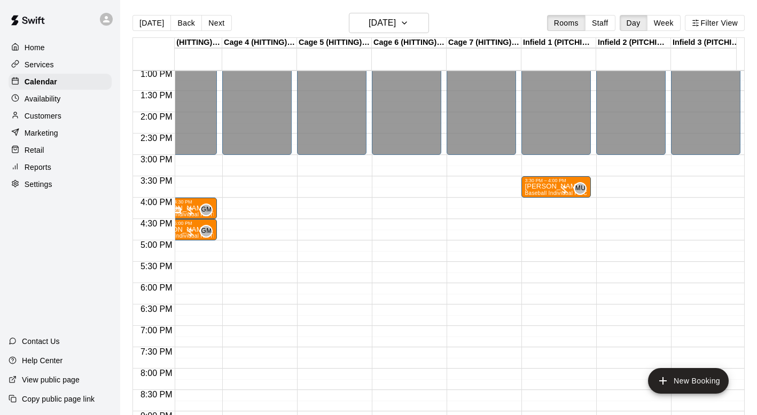
scroll to position [0, 0]
click at [621, 245] on div "12:00 AM – 3:00 PM Closed 10:00 PM – 11:59 PM Closed" at bounding box center [630, 27] width 69 height 1026
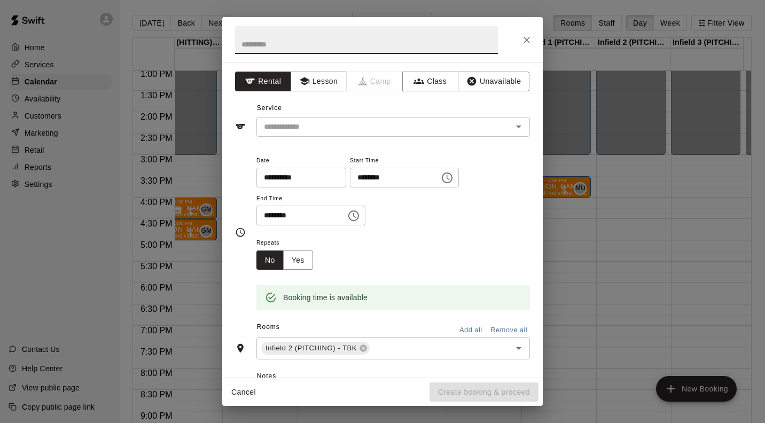
click at [356, 213] on icon "Choose time, selected time is 5:15 PM" at bounding box center [354, 215] width 3 height 5
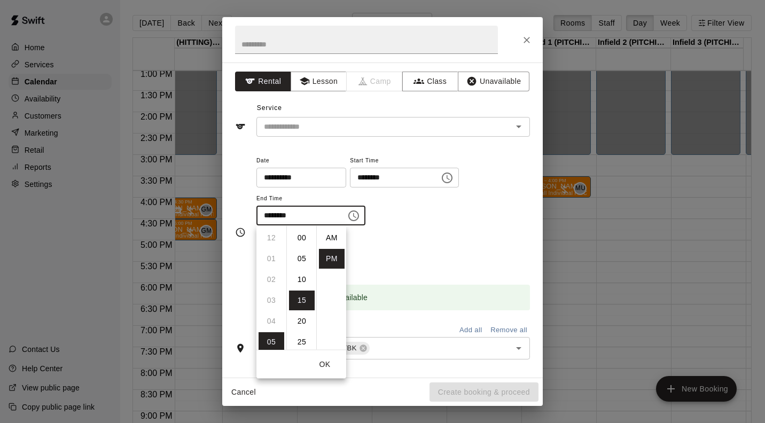
scroll to position [19, 0]
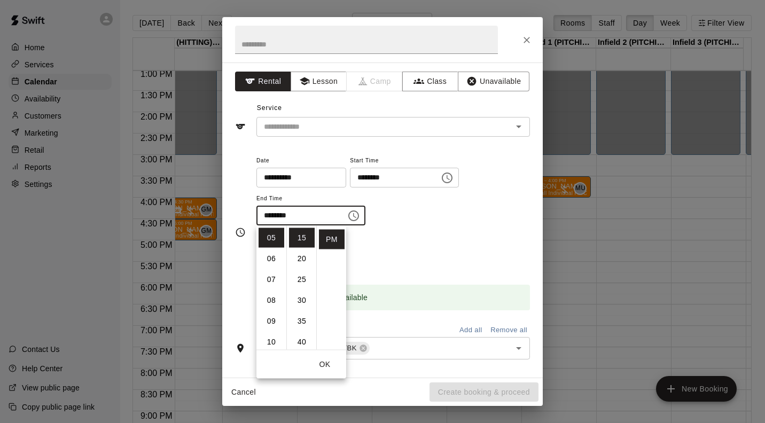
click at [307, 301] on li "30" at bounding box center [302, 301] width 26 height 20
type input "********"
click at [318, 77] on button "Lesson" at bounding box center [319, 82] width 56 height 20
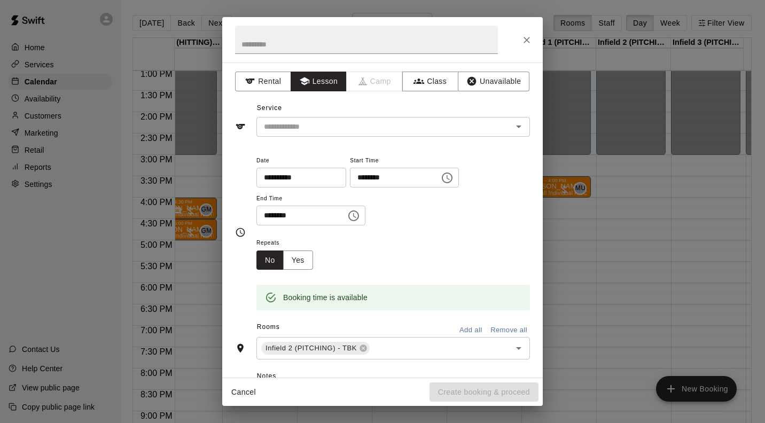
click at [317, 124] on input "text" at bounding box center [378, 126] width 236 height 13
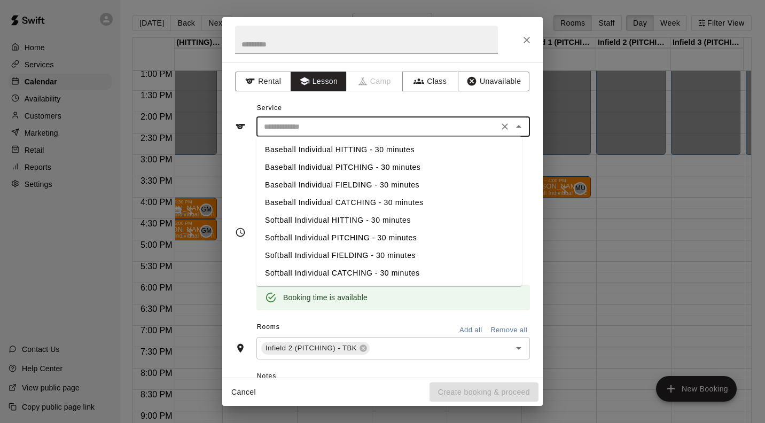
click at [362, 169] on li "Baseball Individual PITCHING - 30 minutes" at bounding box center [389, 168] width 266 height 18
type input "**********"
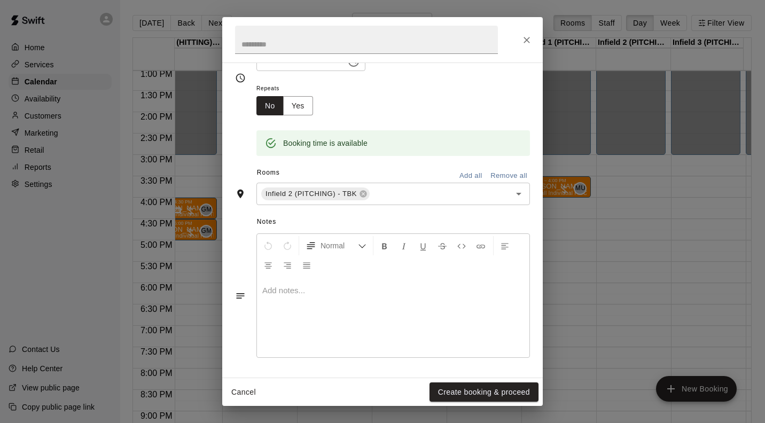
scroll to position [153, 0]
click at [498, 393] on button "Create booking & proceed" at bounding box center [484, 393] width 109 height 20
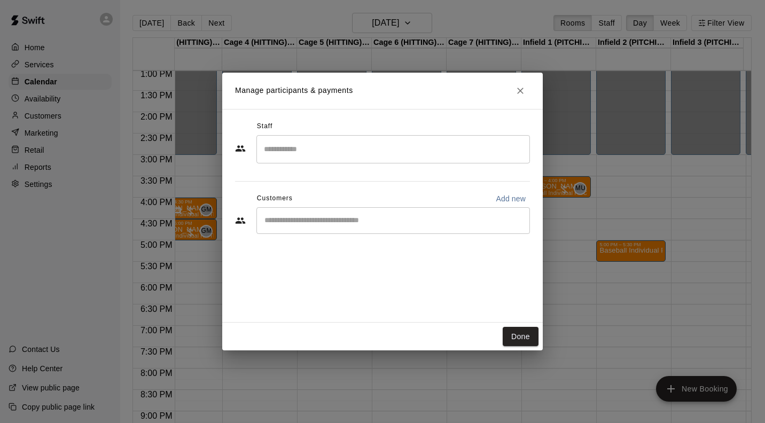
click at [302, 147] on input "Search staff" at bounding box center [393, 149] width 264 height 19
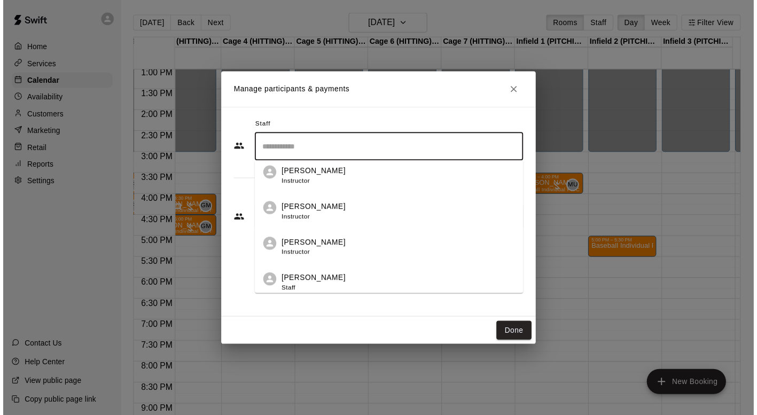
scroll to position [137, 0]
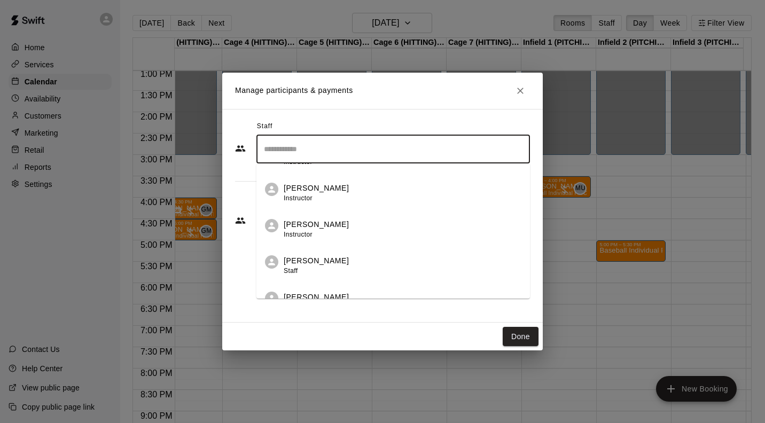
click at [320, 224] on p "[PERSON_NAME]" at bounding box center [316, 224] width 65 height 11
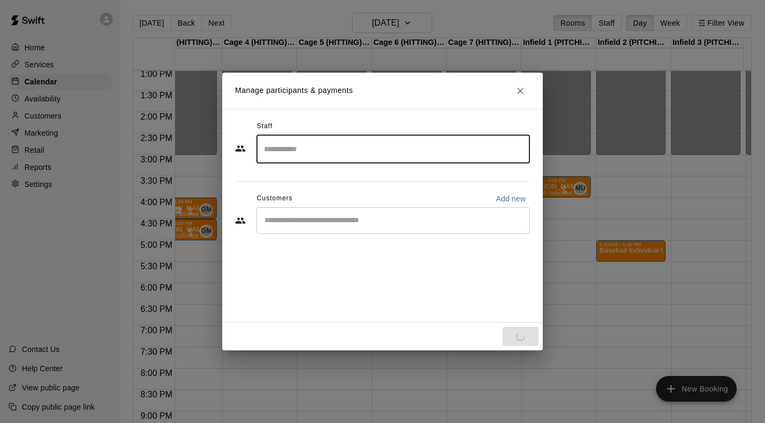
click at [344, 225] on input "Start typing to search customers..." at bounding box center [393, 220] width 264 height 11
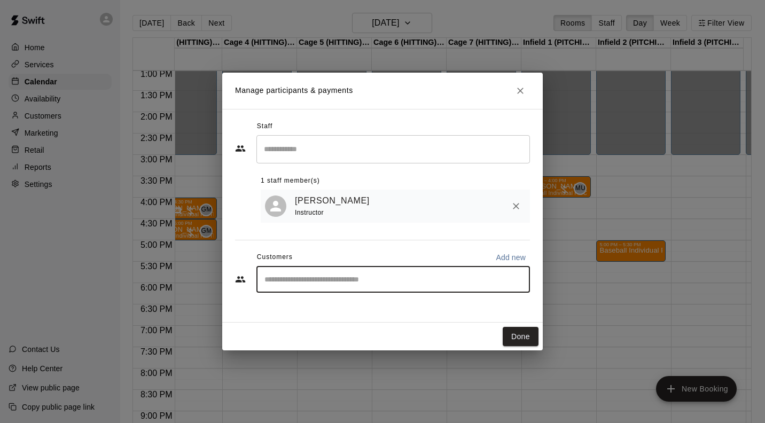
type input "*****"
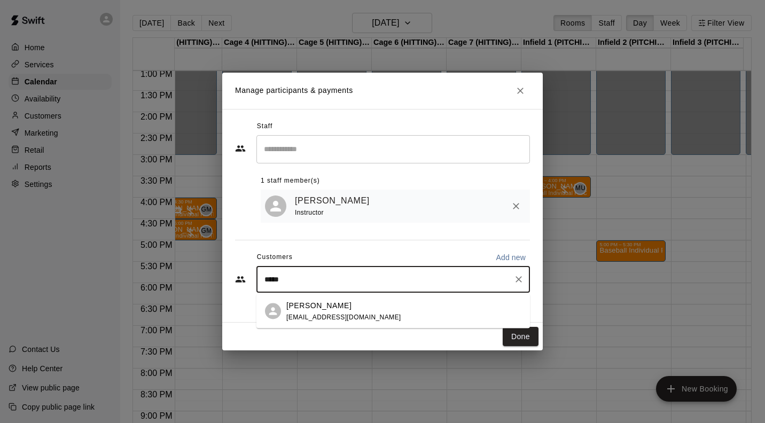
click at [338, 306] on div "[PERSON_NAME]" at bounding box center [343, 305] width 115 height 11
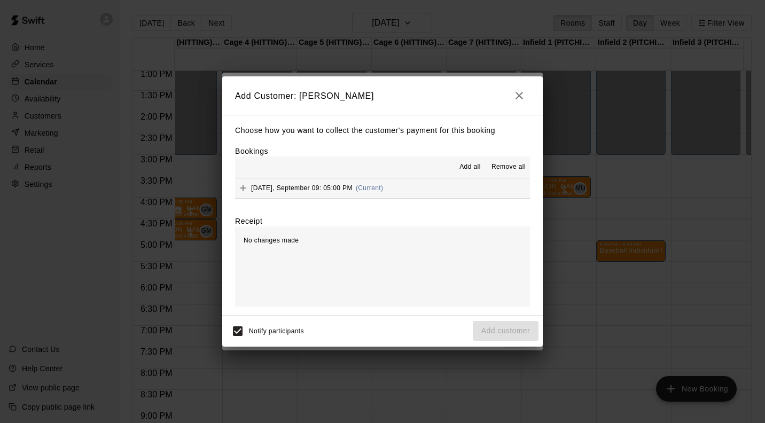
click at [440, 186] on button "[DATE], September 09: 05:00 PM (Current)" at bounding box center [382, 188] width 295 height 20
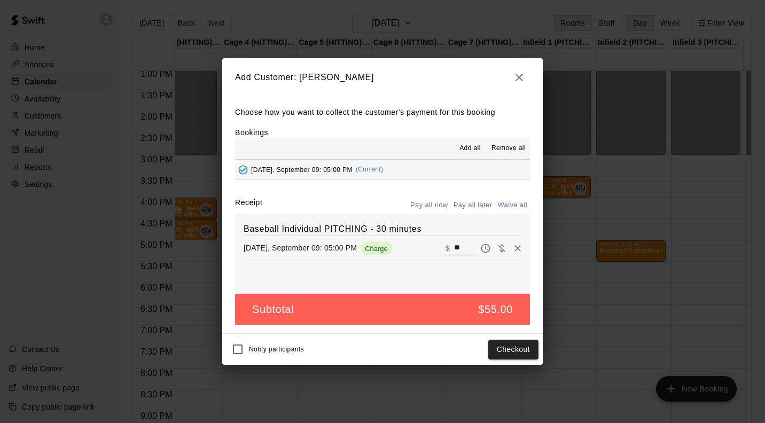
click at [471, 207] on button "Pay all later" at bounding box center [473, 205] width 44 height 17
click at [514, 353] on button "Add customer" at bounding box center [506, 350] width 66 height 20
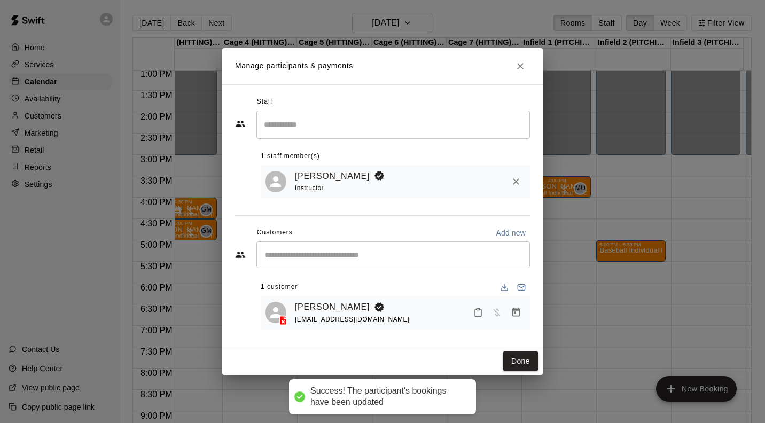
click at [520, 363] on button "Done" at bounding box center [521, 362] width 36 height 20
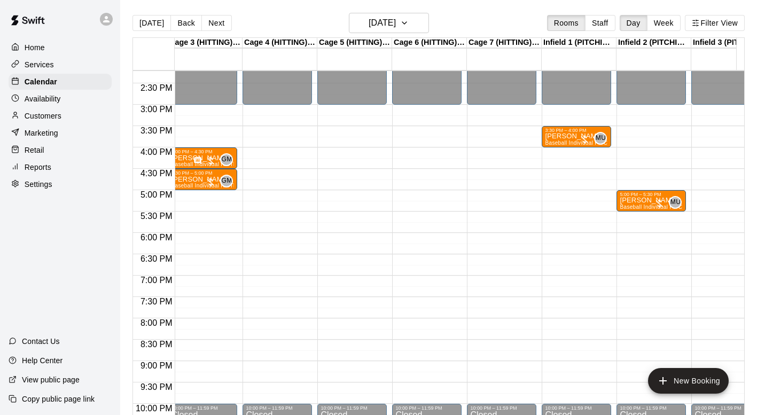
scroll to position [606, 157]
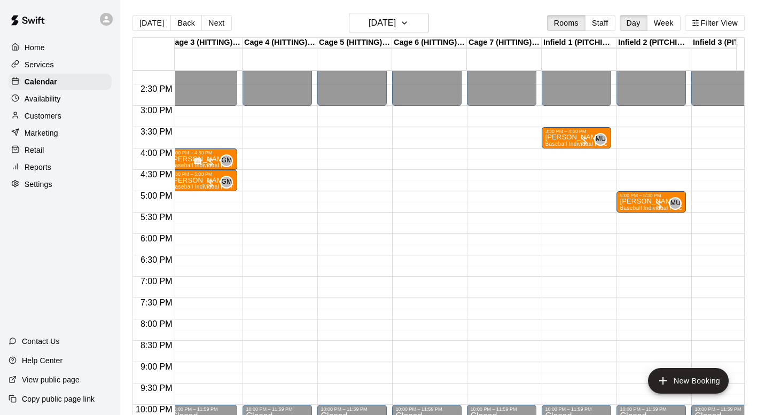
click at [610, 21] on button "Staff" at bounding box center [600, 23] width 30 height 16
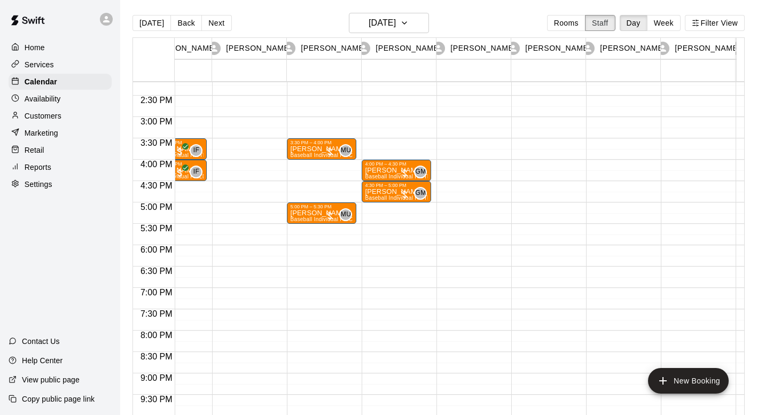
scroll to position [0, 348]
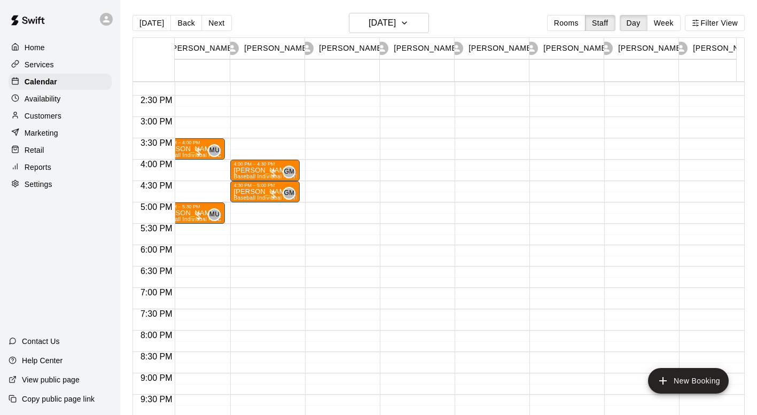
click at [728, 24] on button "Filter View" at bounding box center [715, 23] width 60 height 16
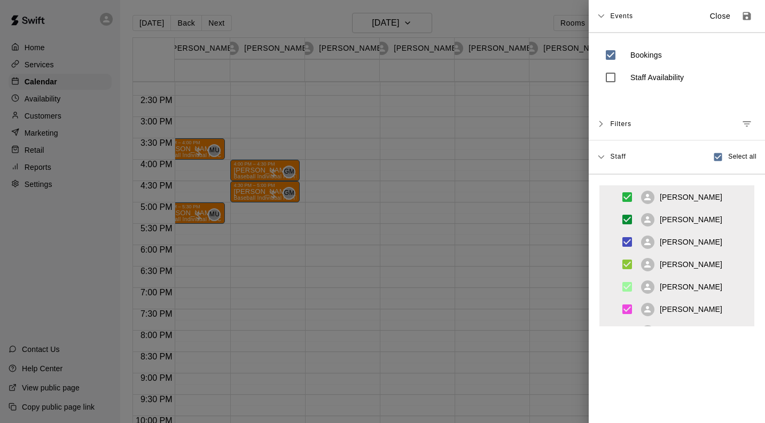
click at [743, 122] on icon "Manage filters" at bounding box center [747, 123] width 8 height 5
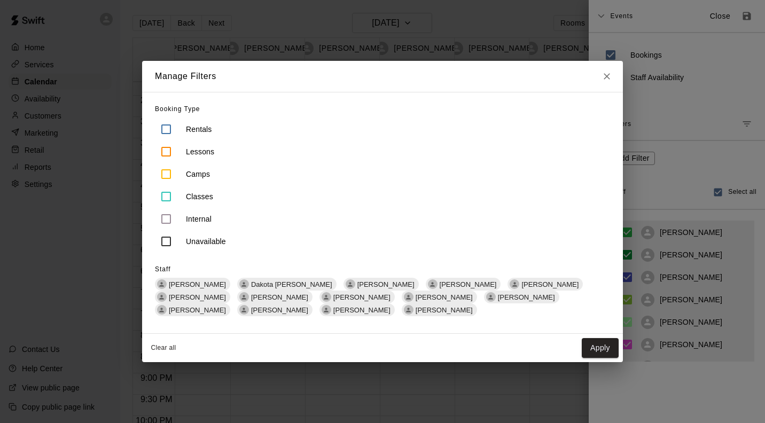
click at [610, 75] on icon "Close" at bounding box center [607, 76] width 11 height 11
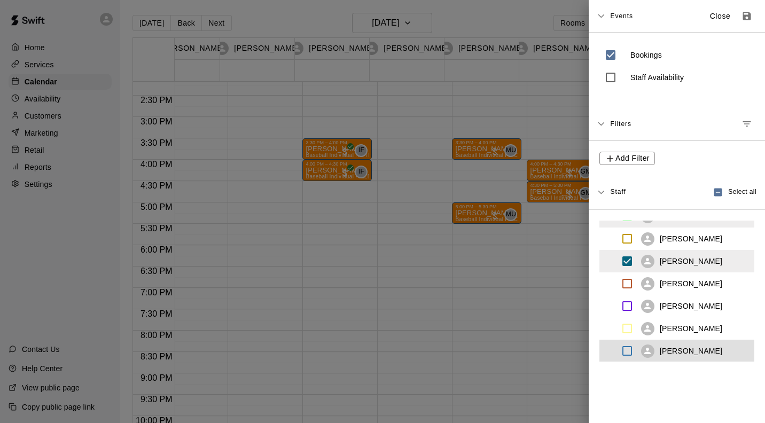
click at [710, 19] on p "Close" at bounding box center [720, 16] width 21 height 11
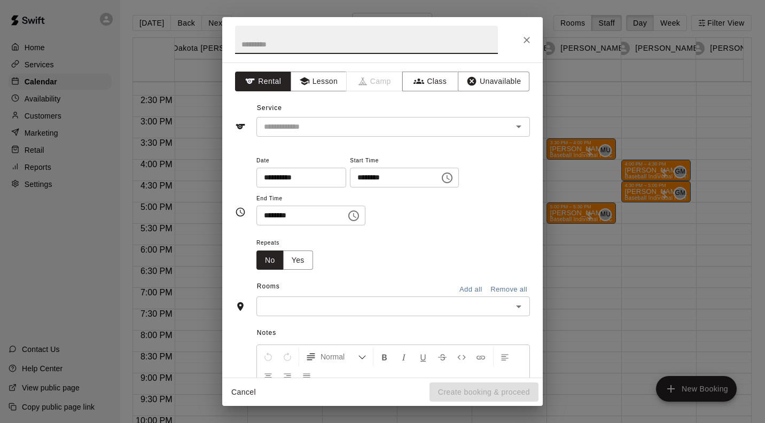
click at [317, 83] on button "Lesson" at bounding box center [319, 82] width 56 height 20
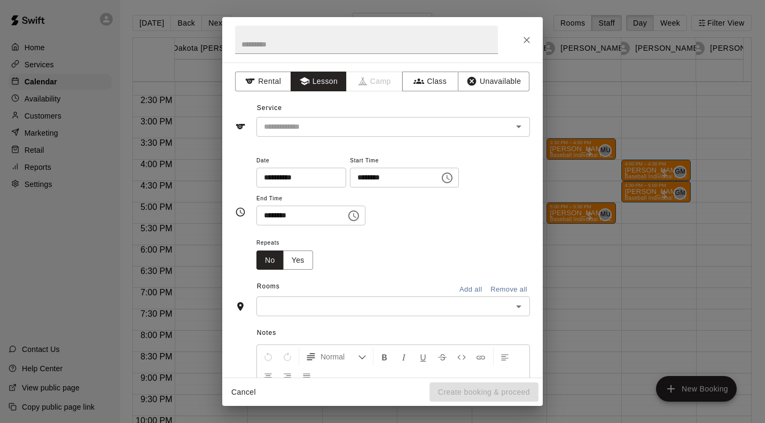
click at [302, 125] on input "text" at bounding box center [378, 126] width 236 height 13
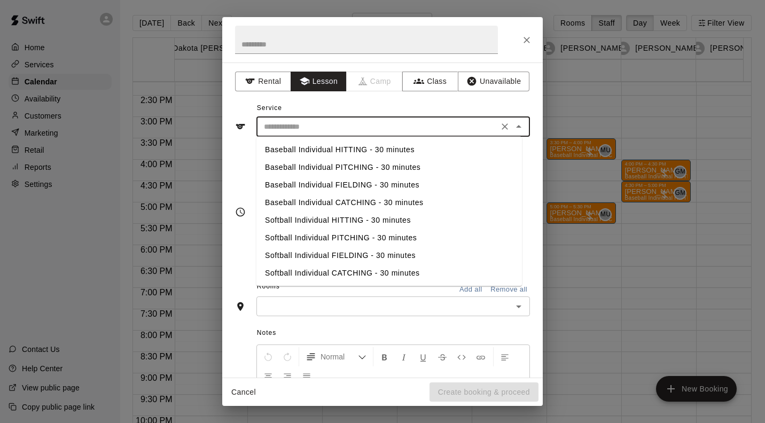
click at [369, 167] on li "Baseball Individual PITCHING - 30 minutes" at bounding box center [389, 168] width 266 height 18
type input "**********"
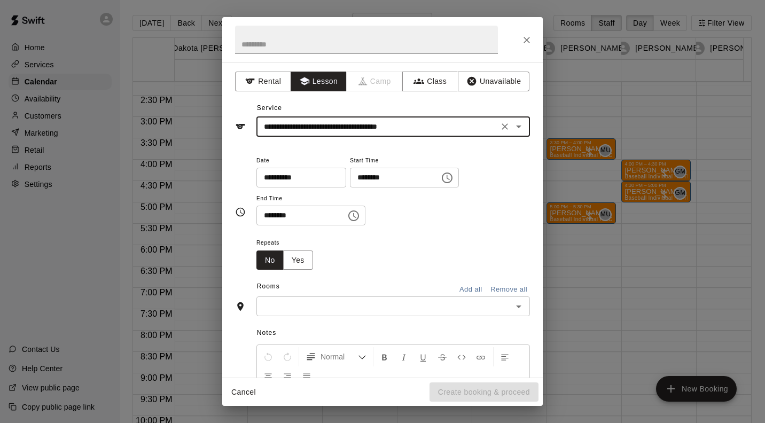
click at [323, 311] on input "text" at bounding box center [385, 306] width 250 height 13
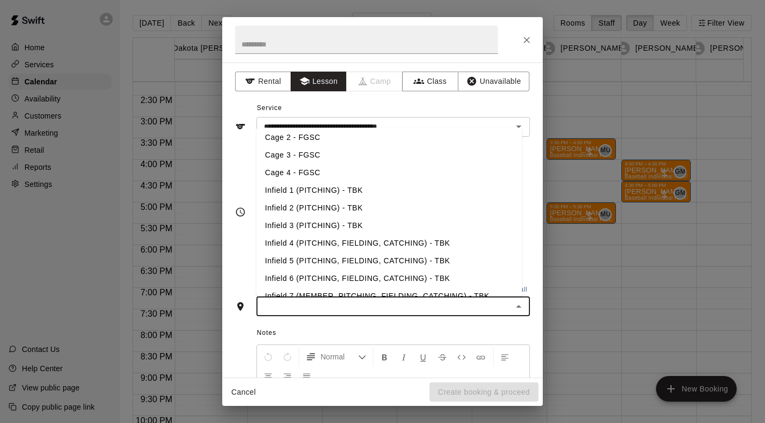
scroll to position [174, 0]
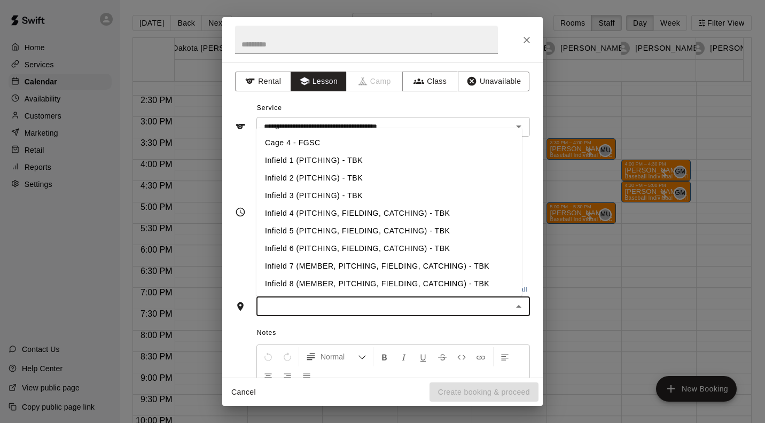
click at [335, 163] on li "Infield 1 (PITCHING) - TBK" at bounding box center [389, 161] width 266 height 18
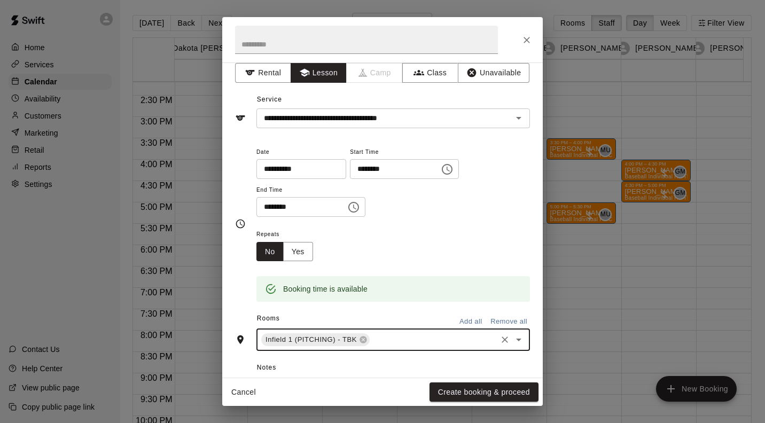
scroll to position [154, 0]
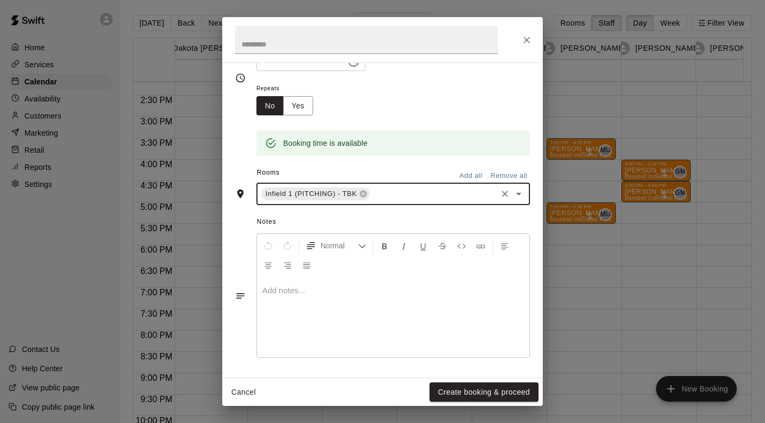
click at [511, 391] on button "Create booking & proceed" at bounding box center [484, 393] width 109 height 20
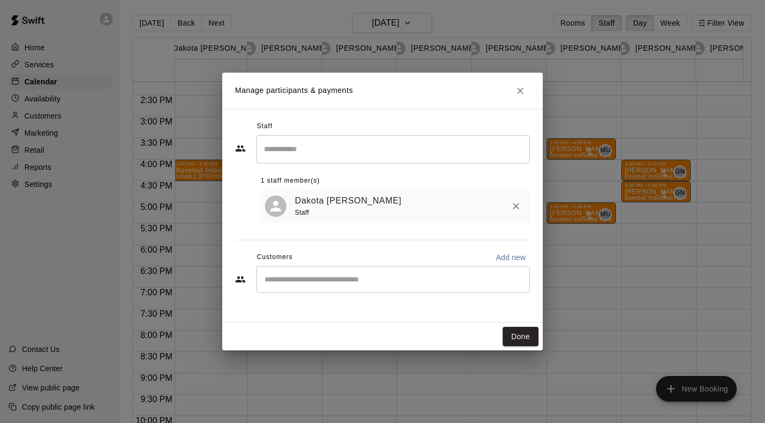
click at [445, 286] on div "​" at bounding box center [393, 279] width 274 height 27
type input "*****"
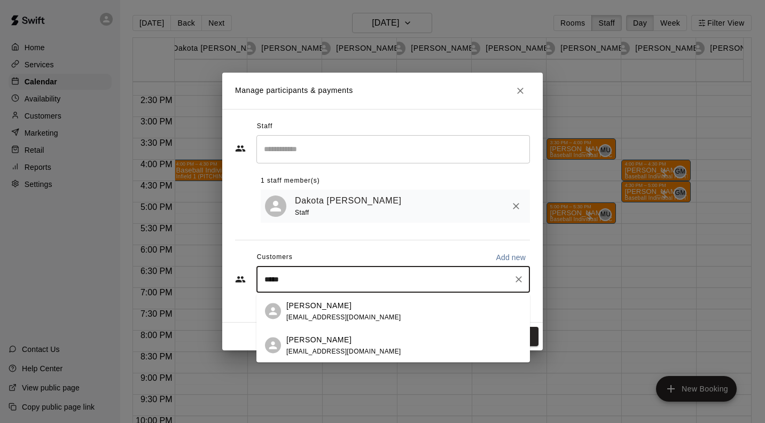
click at [339, 316] on span "[EMAIL_ADDRESS][DOMAIN_NAME]" at bounding box center [343, 316] width 115 height 7
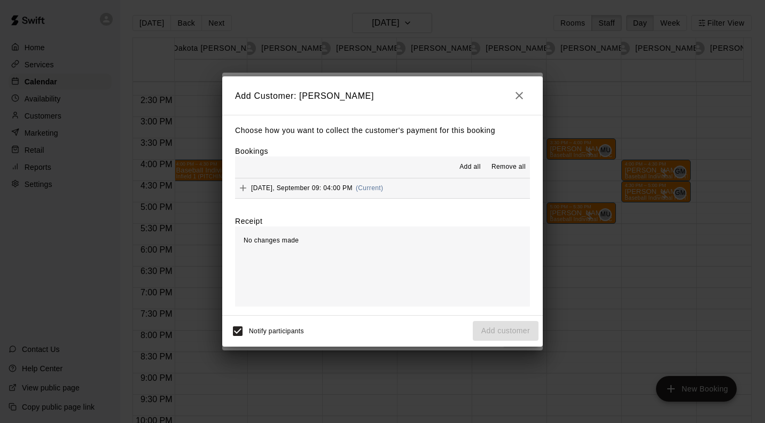
click at [417, 192] on button "[DATE], September 09: 04:00 PM (Current)" at bounding box center [382, 188] width 295 height 20
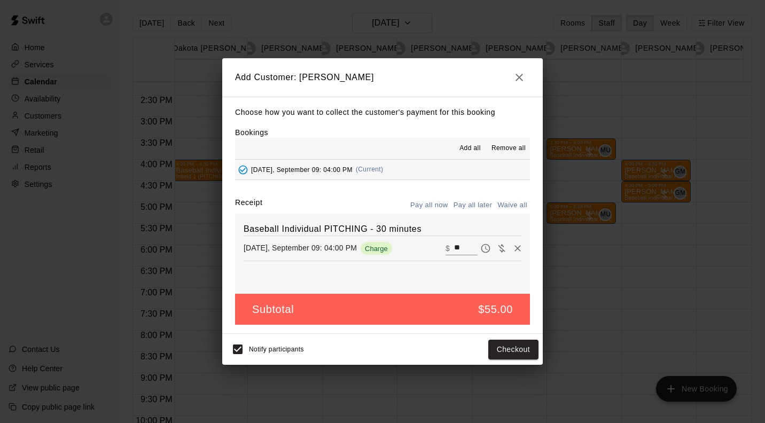
click at [521, 352] on button "Checkout" at bounding box center [513, 350] width 50 height 20
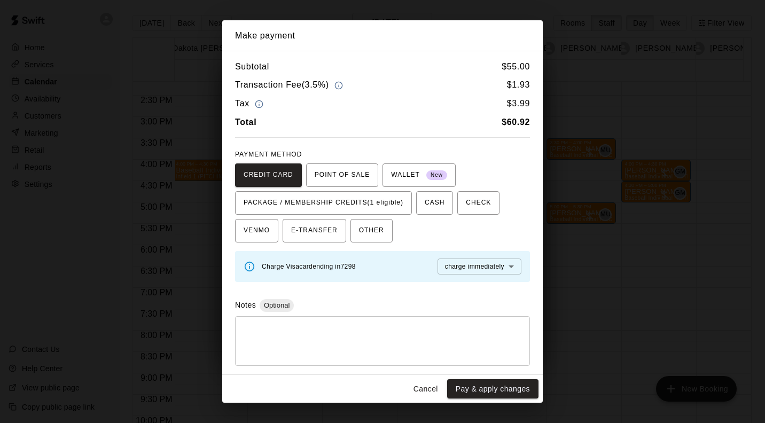
click at [385, 201] on span "PACKAGE / MEMBERSHIP CREDITS (1 eligible)" at bounding box center [324, 202] width 160 height 17
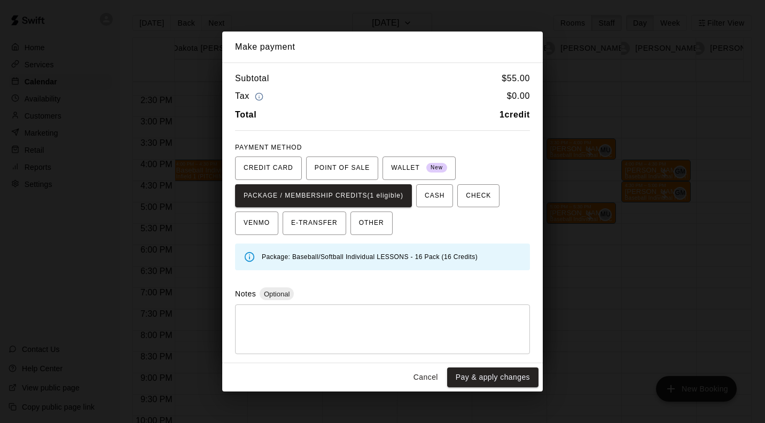
click at [527, 383] on button "Pay & apply changes" at bounding box center [492, 378] width 91 height 20
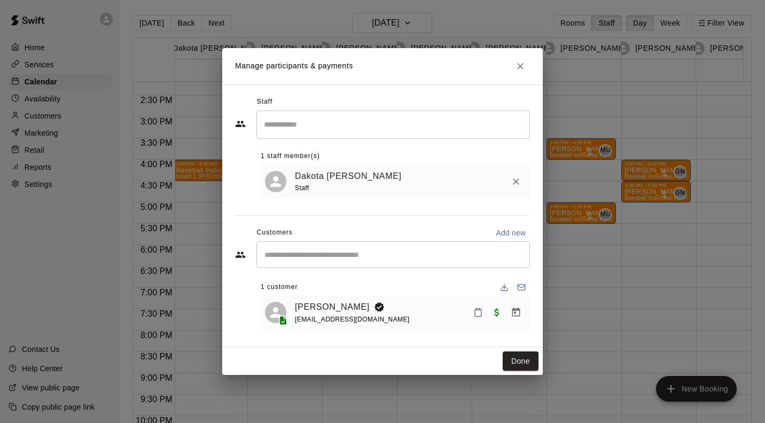
click at [524, 360] on button "Done" at bounding box center [521, 362] width 36 height 20
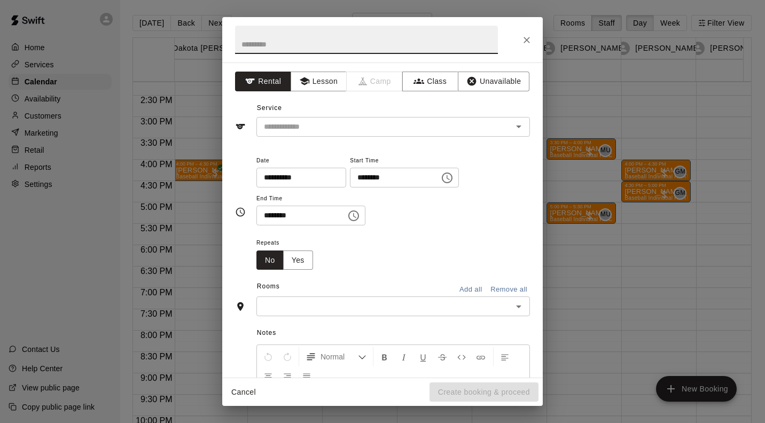
click at [325, 77] on button "Lesson" at bounding box center [319, 82] width 56 height 20
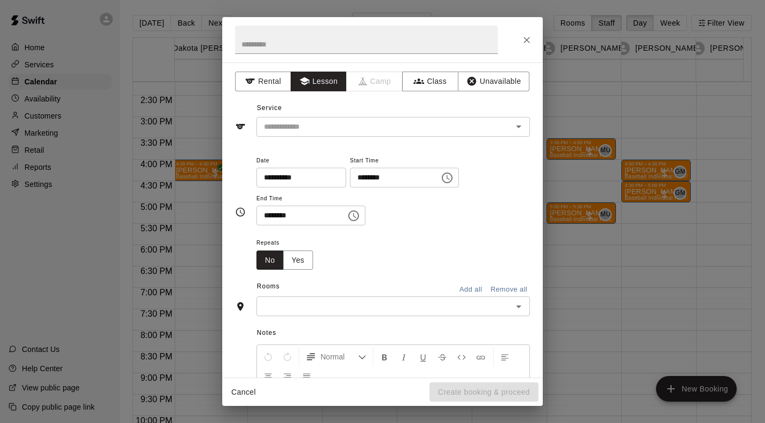
click at [284, 127] on input "text" at bounding box center [378, 126] width 236 height 13
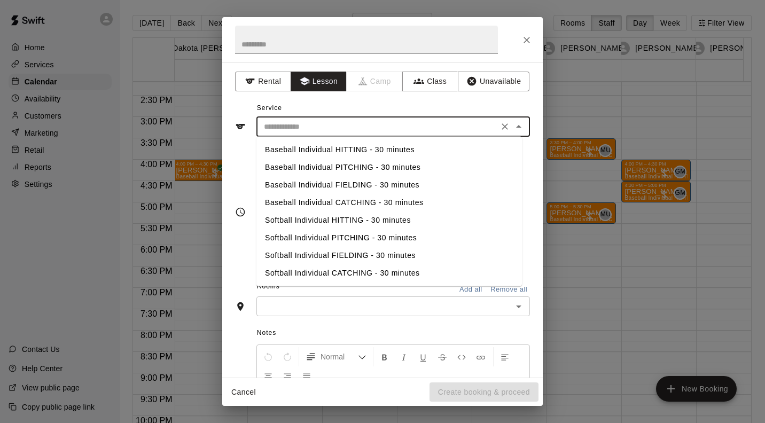
click at [356, 166] on li "Baseball Individual PITCHING - 30 minutes" at bounding box center [389, 168] width 266 height 18
type input "**********"
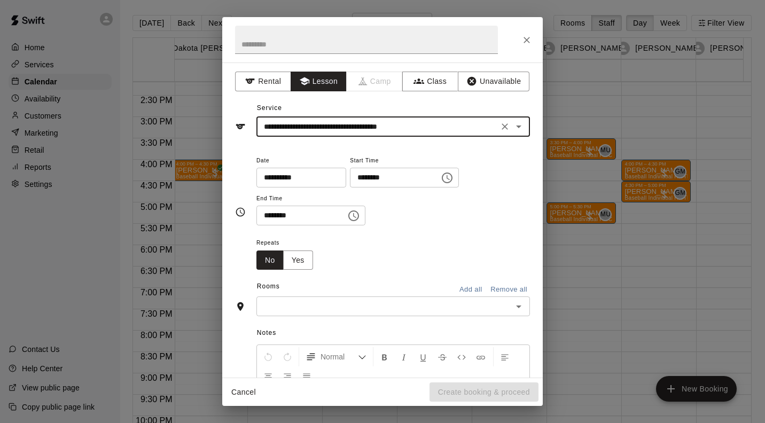
click at [316, 308] on input "text" at bounding box center [385, 306] width 250 height 13
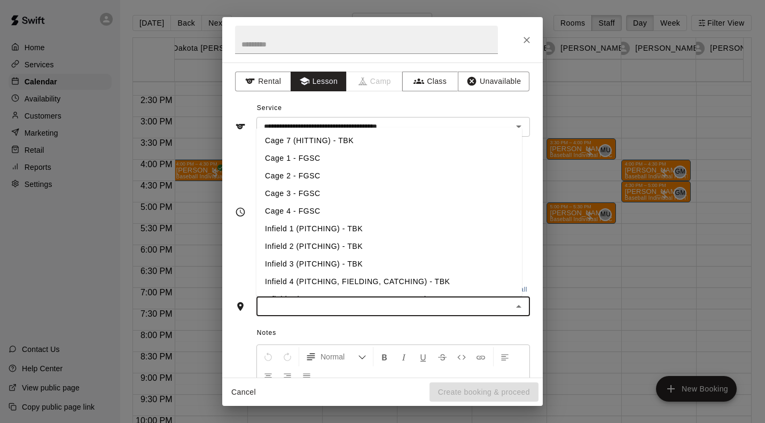
scroll to position [108, 0]
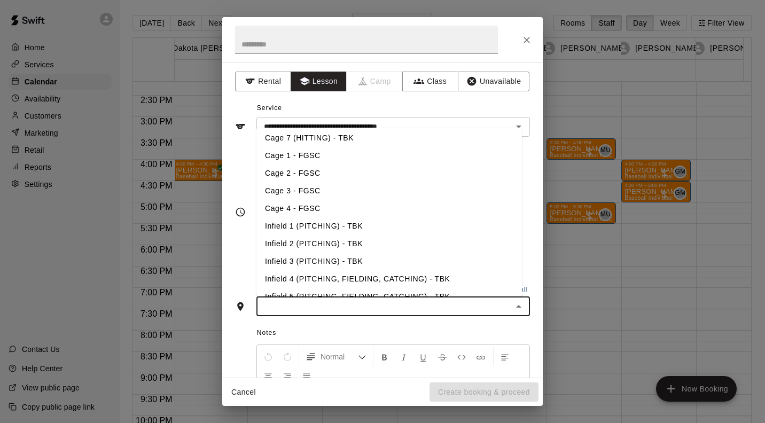
click at [337, 224] on li "Infield 1 (PITCHING) - TBK" at bounding box center [389, 226] width 266 height 18
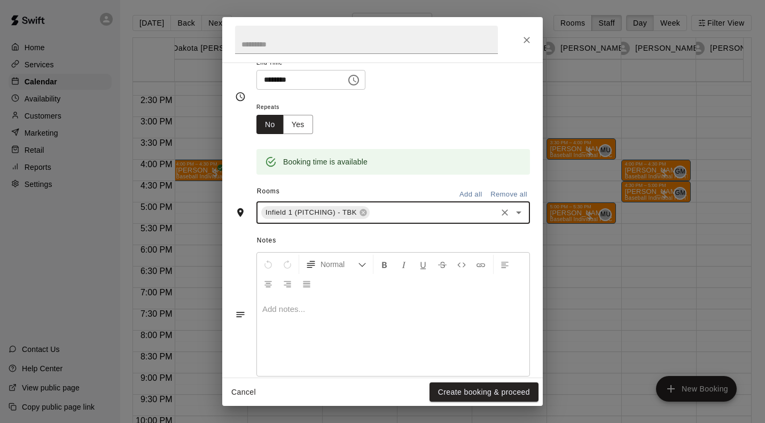
scroll to position [144, 0]
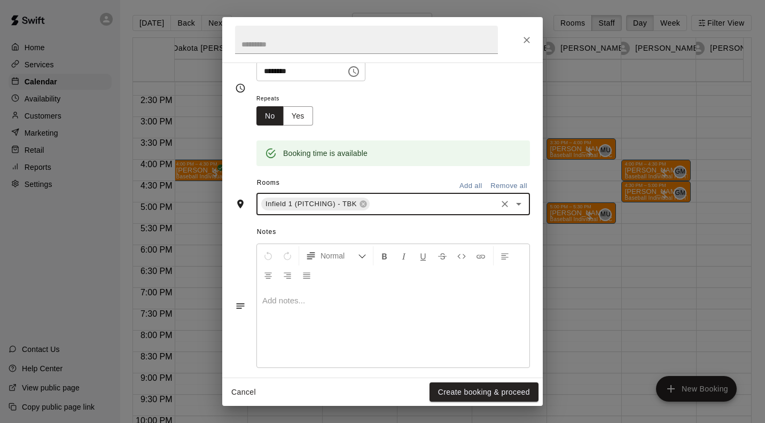
click at [497, 387] on button "Create booking & proceed" at bounding box center [484, 393] width 109 height 20
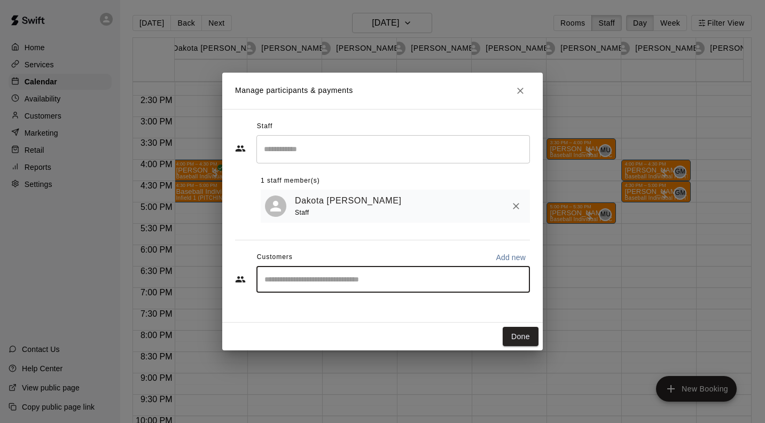
type input "****"
click at [520, 279] on icon "Clear" at bounding box center [518, 279] width 11 height 11
click at [335, 283] on input "Start typing to search customers..." at bounding box center [393, 279] width 264 height 11
type input "******"
click at [519, 281] on icon "Clear" at bounding box center [519, 279] width 6 height 6
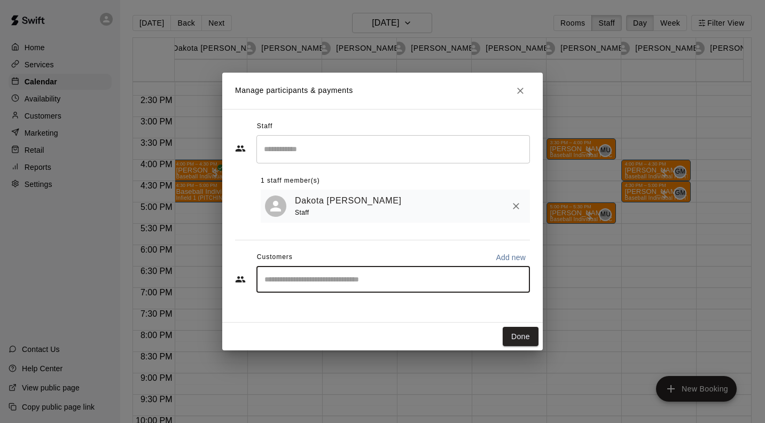
click at [346, 281] on input "Start typing to search customers..." at bounding box center [393, 279] width 264 height 11
click at [410, 281] on input "Start typing to search customers..." at bounding box center [393, 279] width 264 height 11
type input "******"
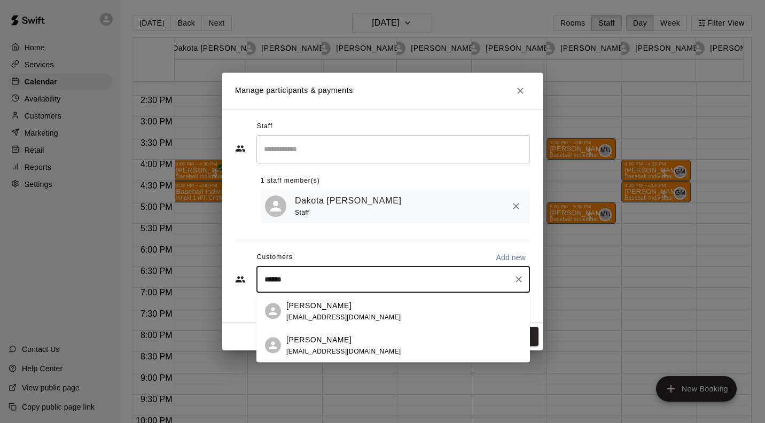
click at [346, 305] on div "[PERSON_NAME]" at bounding box center [343, 305] width 115 height 11
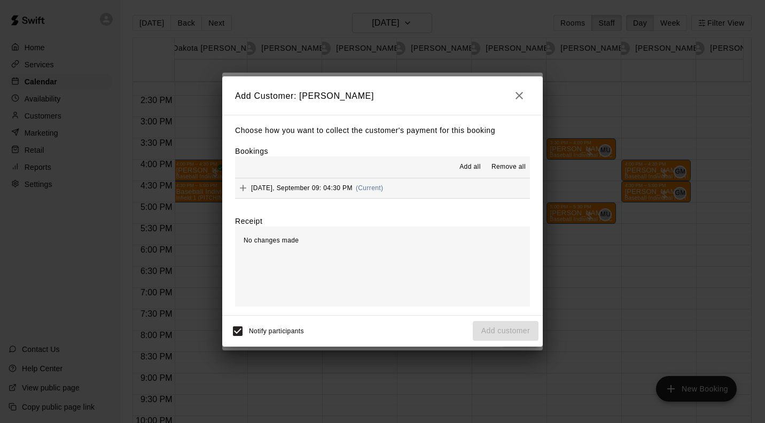
click at [398, 188] on button "[DATE], September 09: 04:30 PM (Current)" at bounding box center [382, 188] width 295 height 20
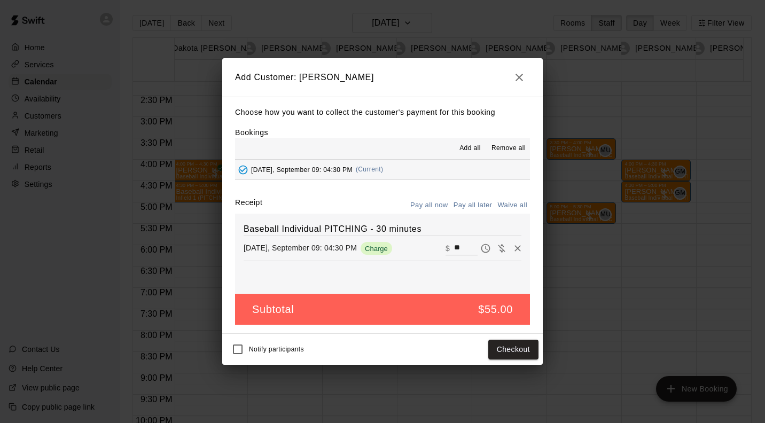
click at [523, 353] on button "Checkout" at bounding box center [513, 350] width 50 height 20
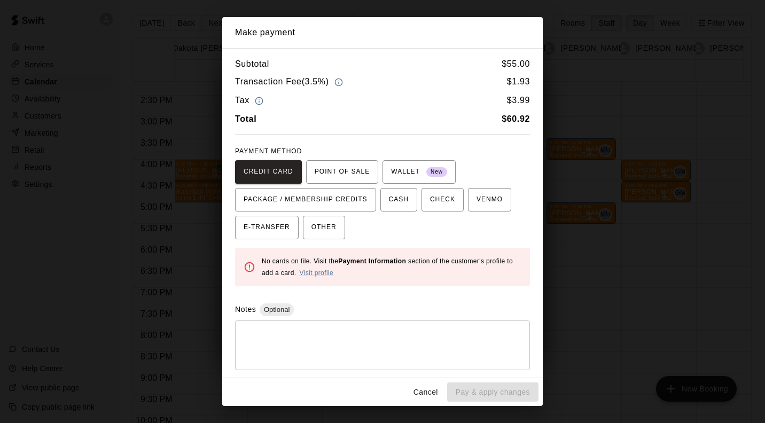
click at [431, 393] on button "Cancel" at bounding box center [426, 393] width 34 height 20
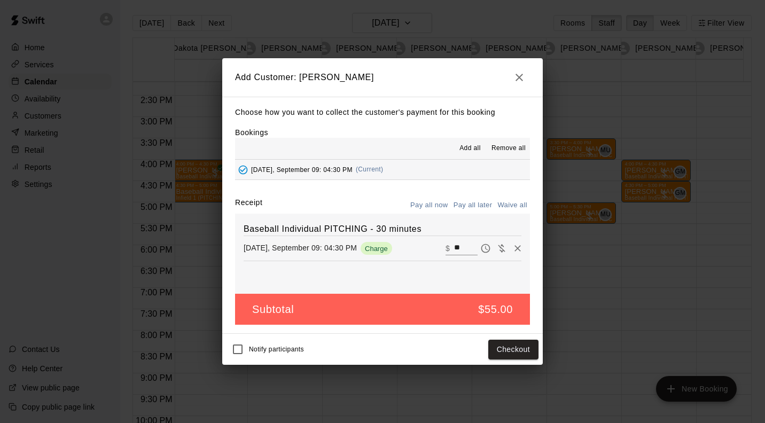
click at [473, 207] on button "Pay all later" at bounding box center [473, 205] width 44 height 17
click at [519, 352] on button "Add customer" at bounding box center [506, 350] width 66 height 20
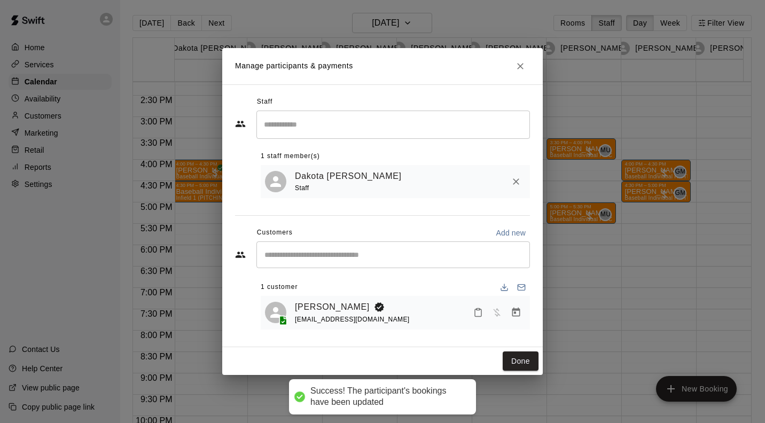
click at [520, 366] on button "Done" at bounding box center [521, 362] width 36 height 20
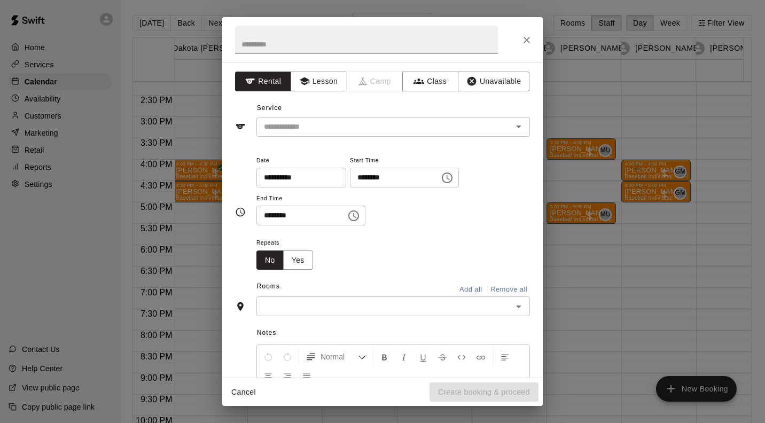
click at [515, 202] on div "**********" at bounding box center [393, 190] width 274 height 72
click at [317, 87] on button "Lesson" at bounding box center [319, 82] width 56 height 20
click at [303, 119] on div "​" at bounding box center [393, 127] width 274 height 20
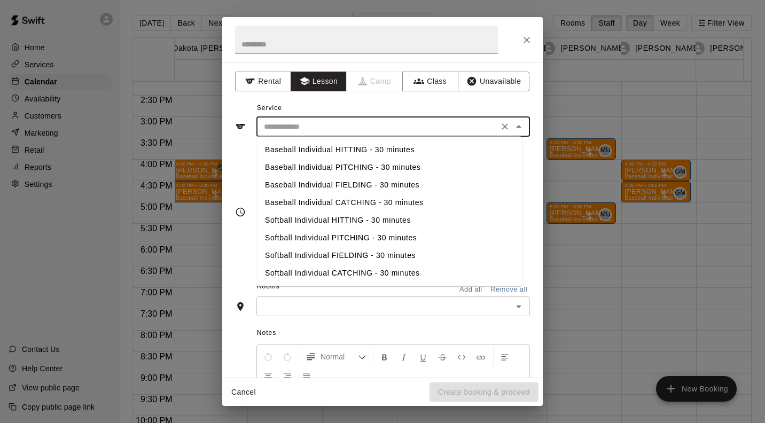
click at [365, 168] on li "Baseball Individual PITCHING - 30 minutes" at bounding box center [389, 168] width 266 height 18
type input "**********"
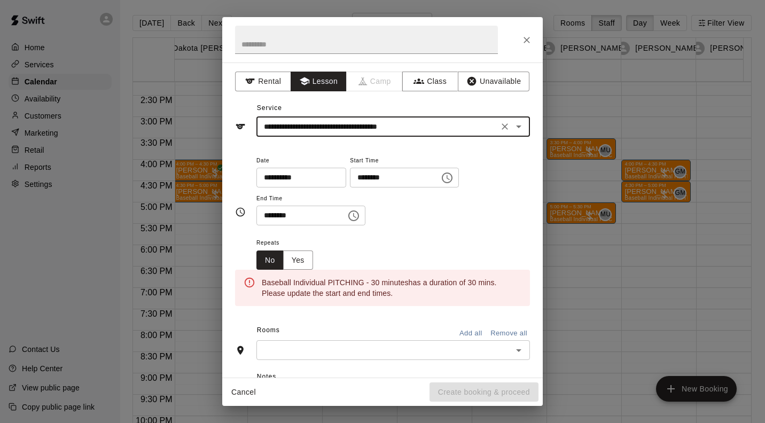
click at [360, 215] on icon "Choose time, selected time is 5:15 PM" at bounding box center [353, 215] width 13 height 13
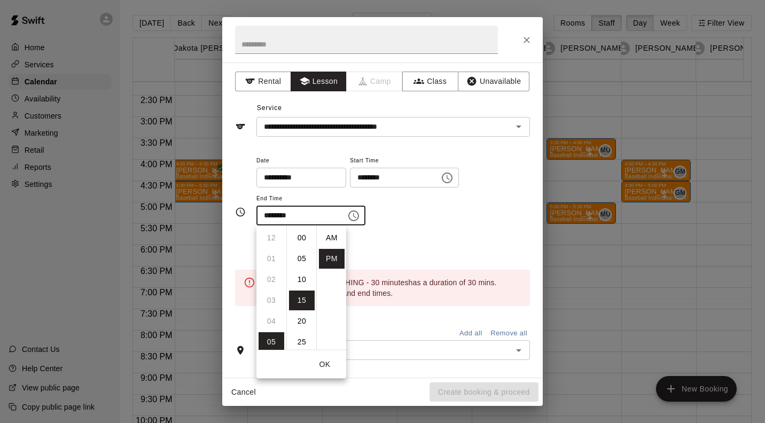
scroll to position [19, 0]
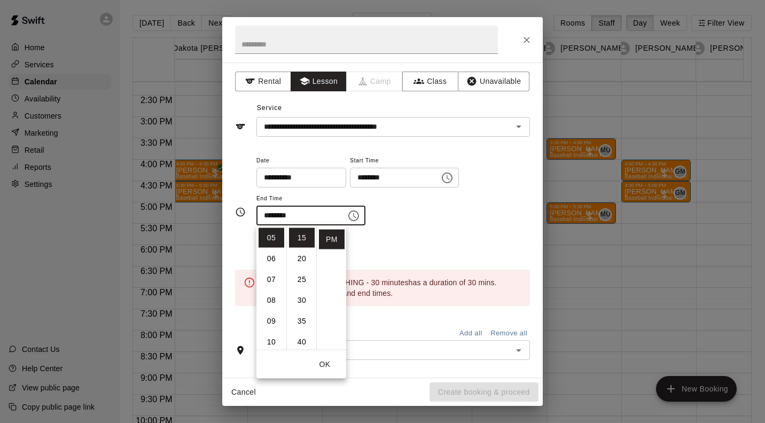
click at [299, 300] on li "30" at bounding box center [302, 301] width 26 height 20
type input "********"
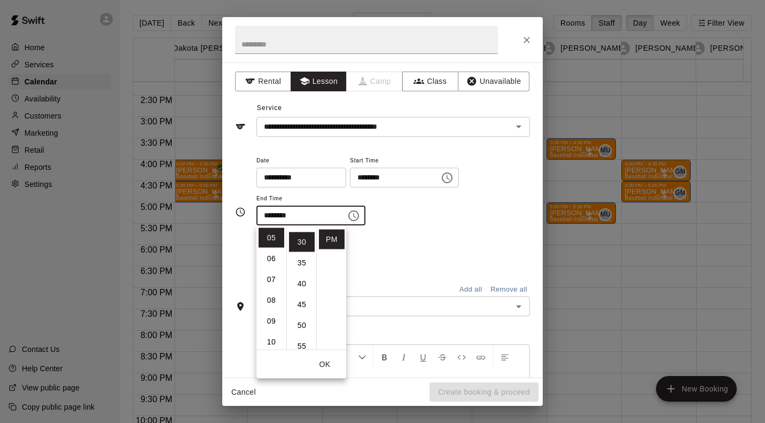
scroll to position [125, 0]
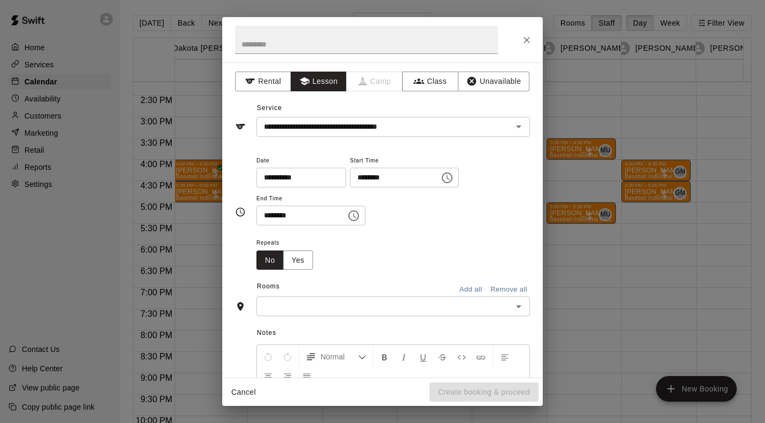
click at [495, 236] on div "**********" at bounding box center [393, 195] width 274 height 83
click at [456, 308] on input "text" at bounding box center [385, 306] width 250 height 13
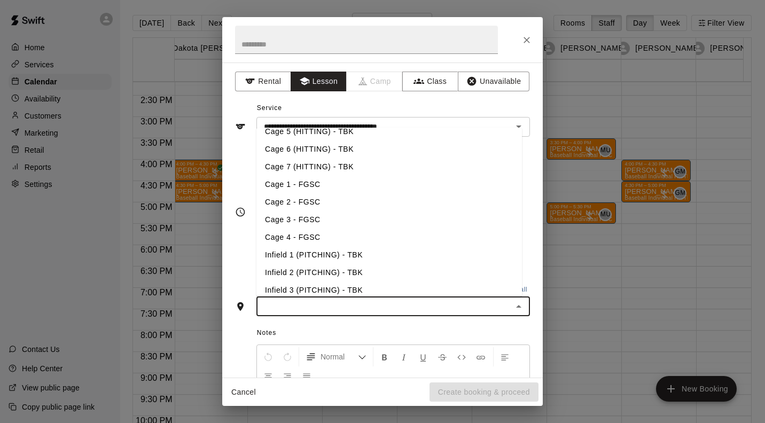
scroll to position [136, 0]
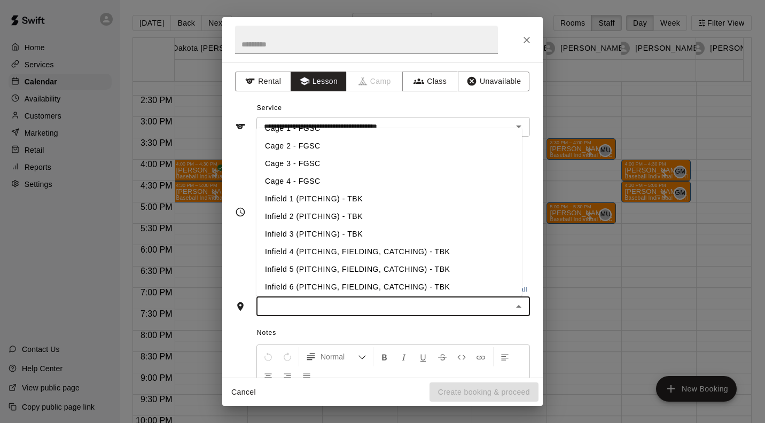
click at [320, 198] on li "Infield 1 (PITCHING) - TBK" at bounding box center [389, 199] width 266 height 18
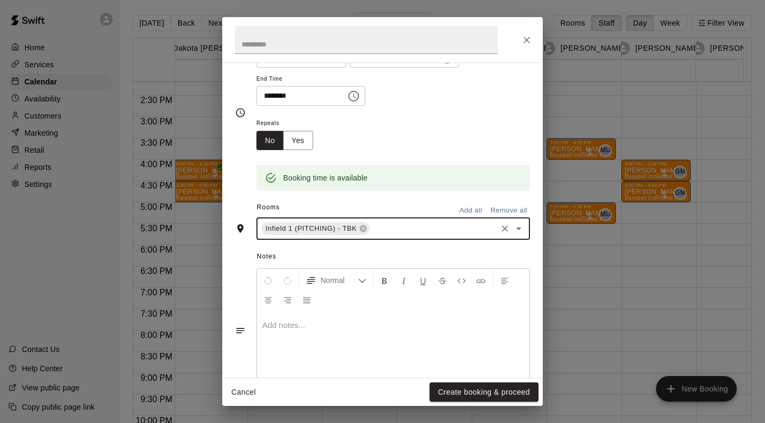
scroll to position [120, 0]
click at [496, 391] on button "Create booking & proceed" at bounding box center [484, 393] width 109 height 20
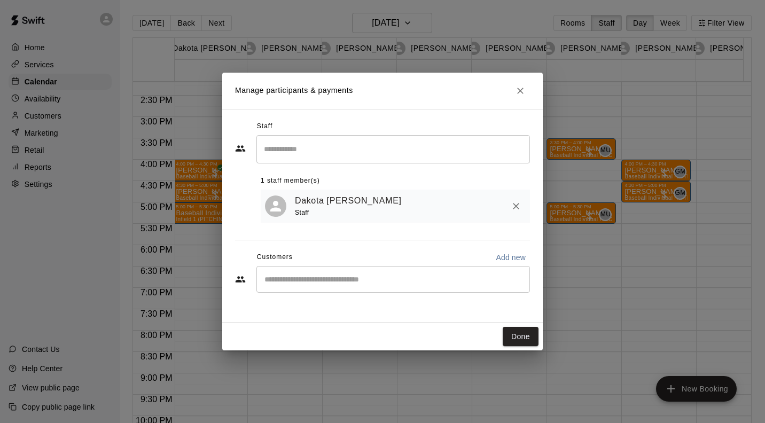
click at [305, 276] on input "Start typing to search customers..." at bounding box center [393, 279] width 264 height 11
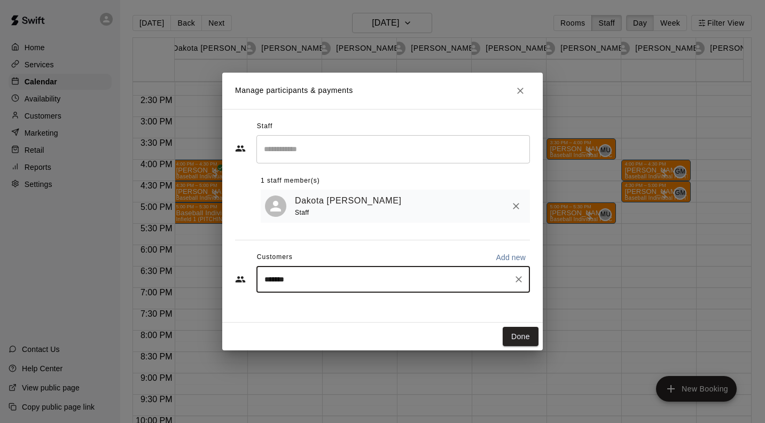
type input "*******"
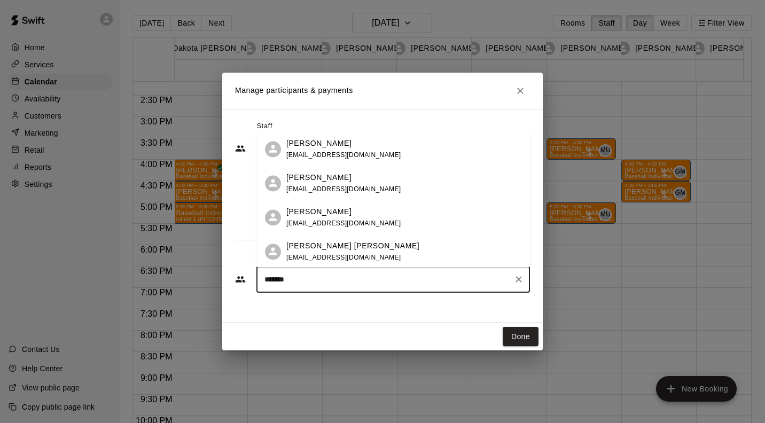
click at [342, 151] on span "[EMAIL_ADDRESS][DOMAIN_NAME]" at bounding box center [343, 154] width 115 height 7
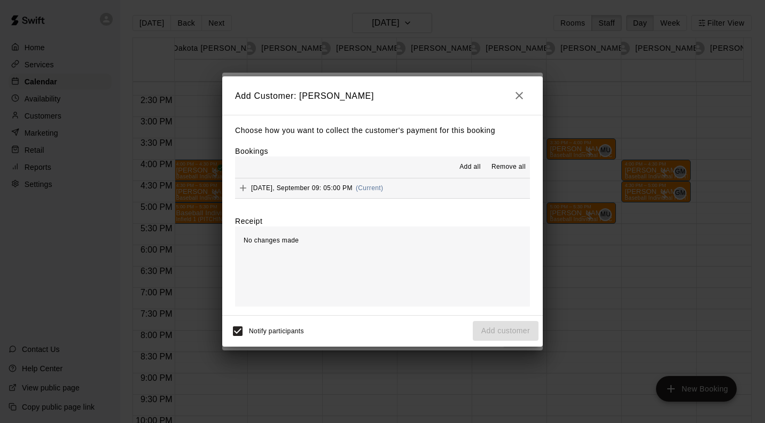
click at [357, 190] on div "[DATE], September 09: 05:00 PM (Current)" at bounding box center [309, 188] width 148 height 16
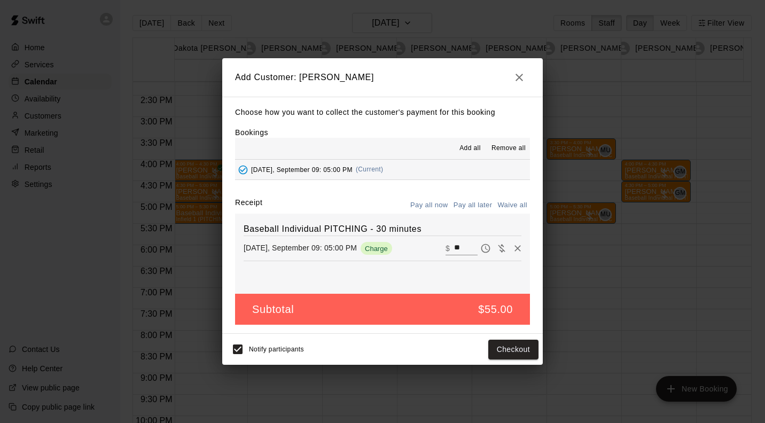
click at [472, 204] on button "Pay all later" at bounding box center [473, 205] width 44 height 17
click at [513, 355] on button "Add customer" at bounding box center [506, 350] width 66 height 20
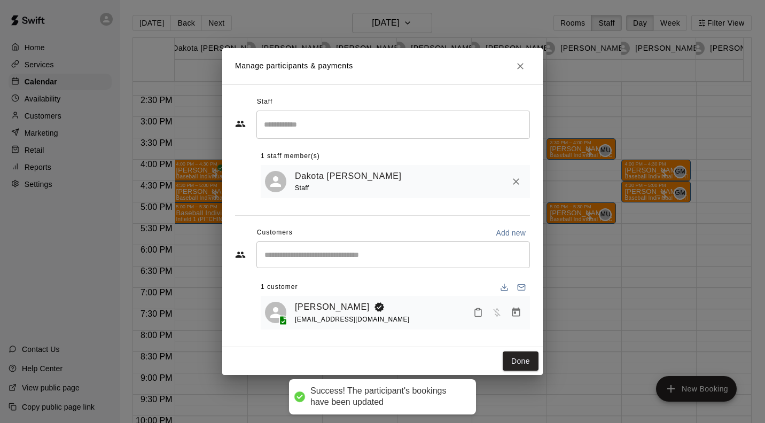
click at [519, 363] on button "Done" at bounding box center [521, 362] width 36 height 20
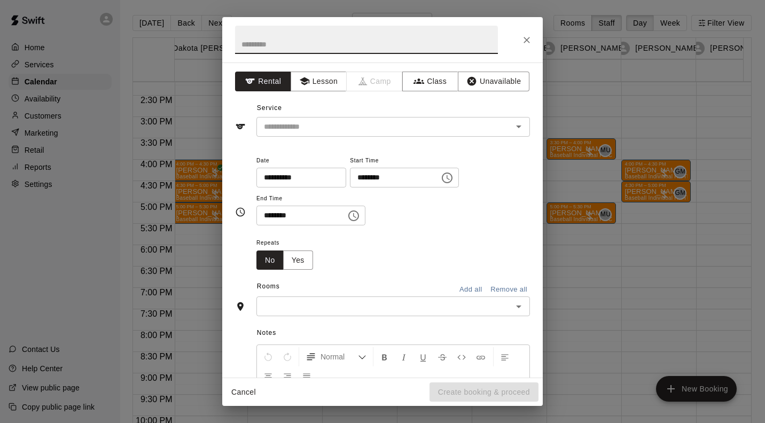
click at [317, 81] on button "Lesson" at bounding box center [319, 82] width 56 height 20
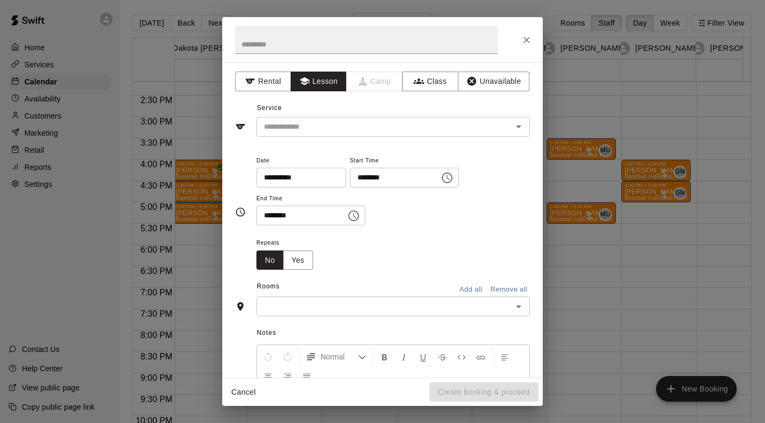
click at [290, 126] on input "text" at bounding box center [378, 126] width 236 height 13
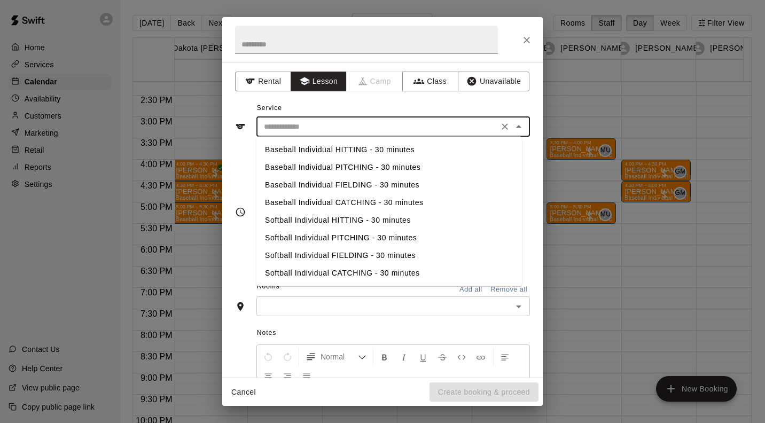
click at [370, 167] on li "Baseball Individual PITCHING - 30 minutes" at bounding box center [389, 168] width 266 height 18
type input "**********"
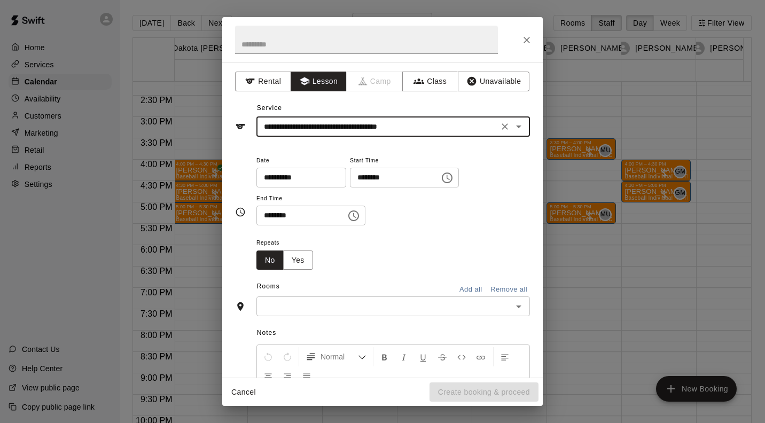
click at [308, 301] on input "text" at bounding box center [385, 306] width 250 height 13
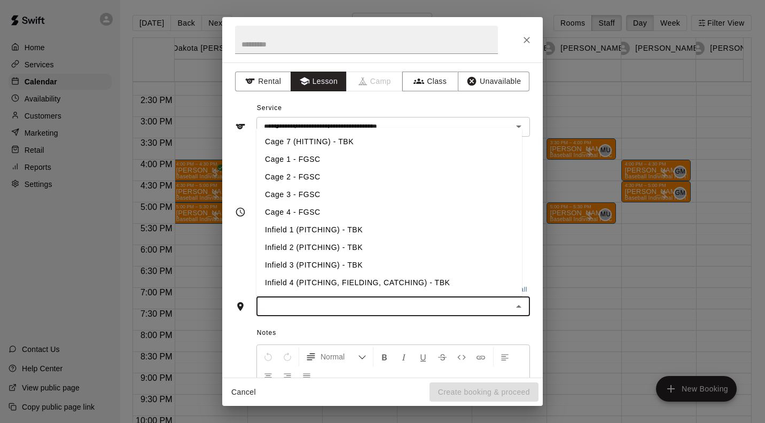
scroll to position [104, 0]
click at [291, 230] on li "Infield 1 (PITCHING) - TBK" at bounding box center [389, 231] width 266 height 18
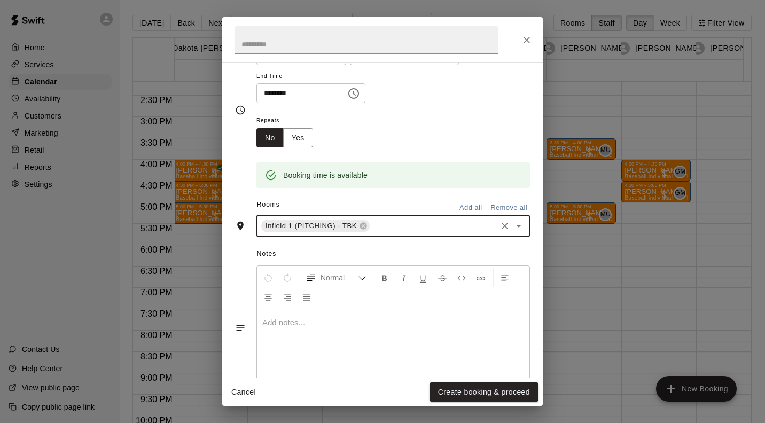
scroll to position [124, 0]
click at [508, 388] on button "Create booking & proceed" at bounding box center [484, 393] width 109 height 20
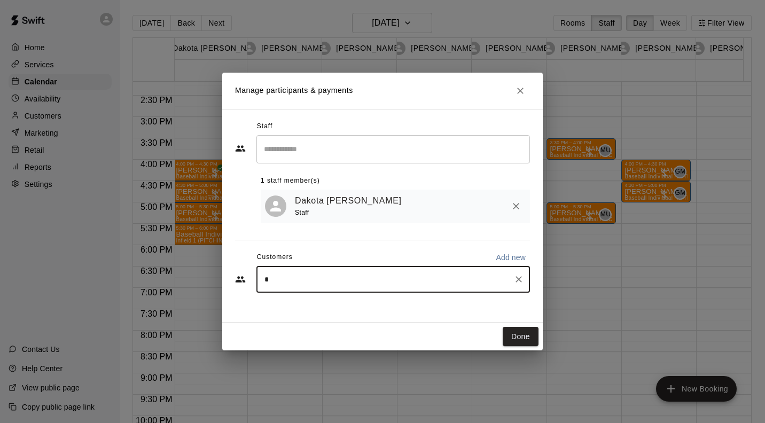
type input "********"
click at [520, 278] on icon "Clear" at bounding box center [518, 279] width 11 height 11
type input "******"
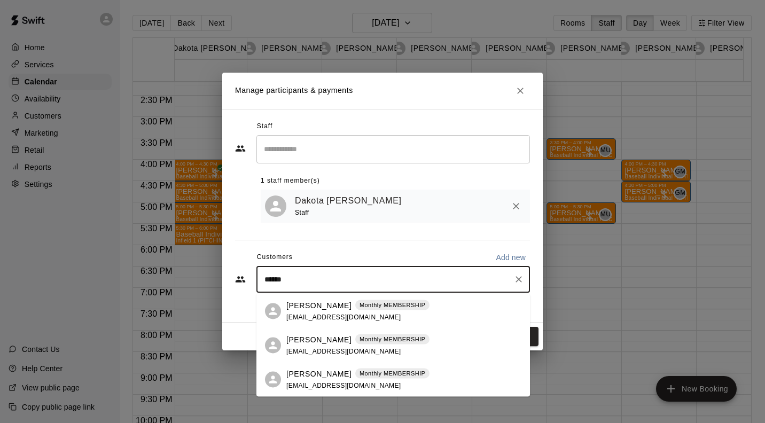
click at [316, 307] on p "[PERSON_NAME]" at bounding box center [318, 305] width 65 height 11
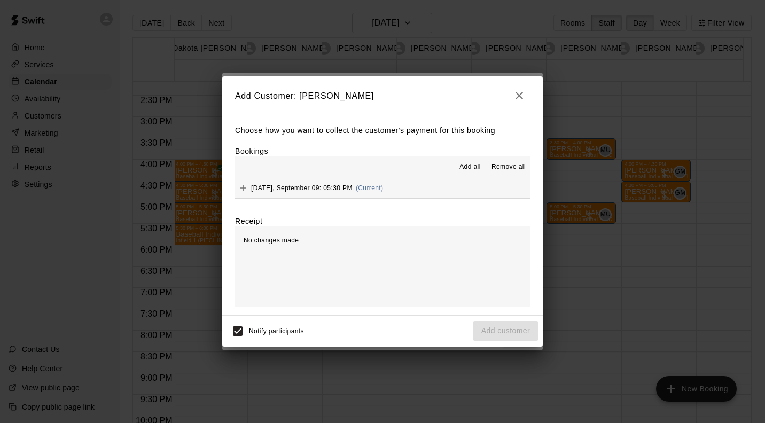
click at [318, 192] on span "[DATE], September 09: 05:30 PM" at bounding box center [302, 187] width 102 height 7
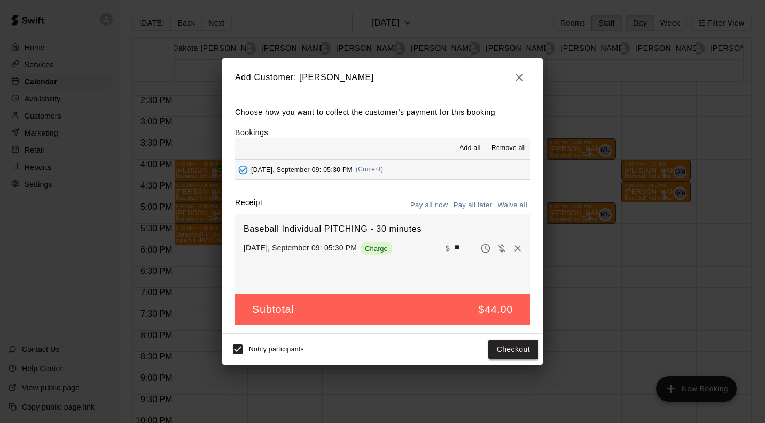
click at [515, 350] on button "Checkout" at bounding box center [513, 350] width 50 height 20
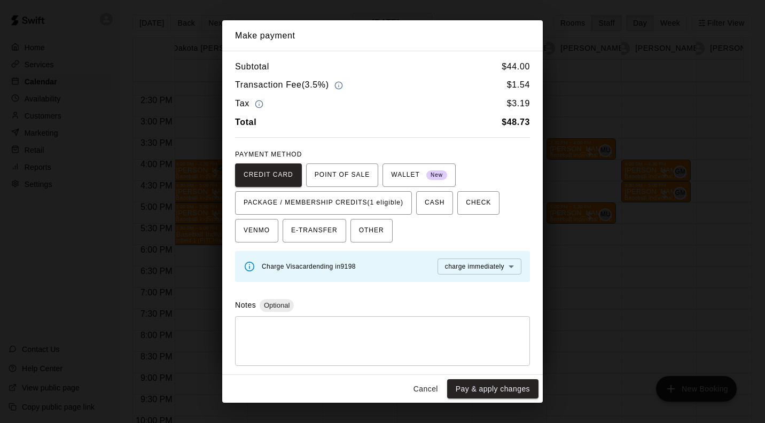
click at [356, 202] on span "PACKAGE / MEMBERSHIP CREDITS (1 eligible)" at bounding box center [324, 202] width 160 height 17
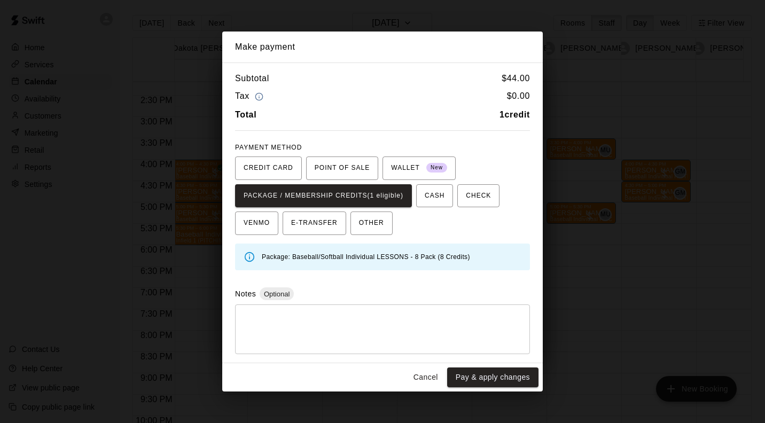
click at [429, 380] on button "Cancel" at bounding box center [426, 378] width 34 height 20
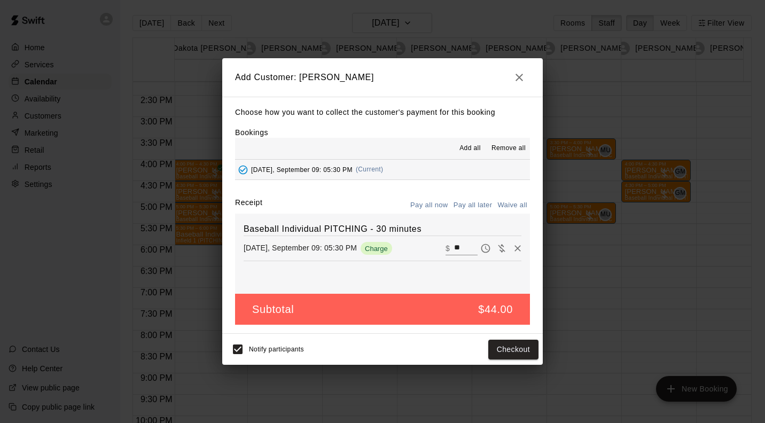
click at [518, 352] on button "Checkout" at bounding box center [513, 350] width 50 height 20
